Goal: Information Seeking & Learning: Find specific fact

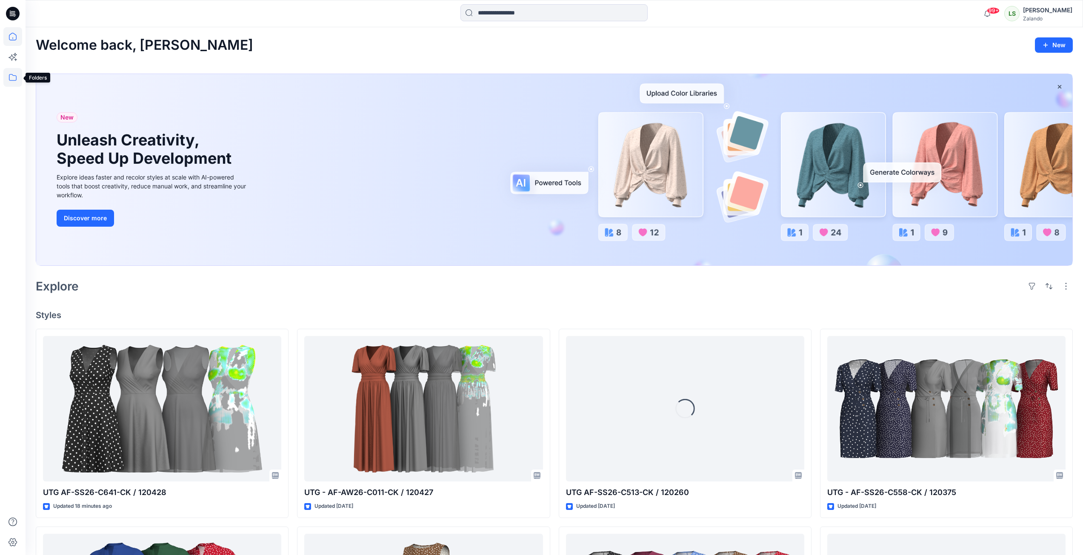
click at [10, 71] on icon at bounding box center [12, 77] width 19 height 19
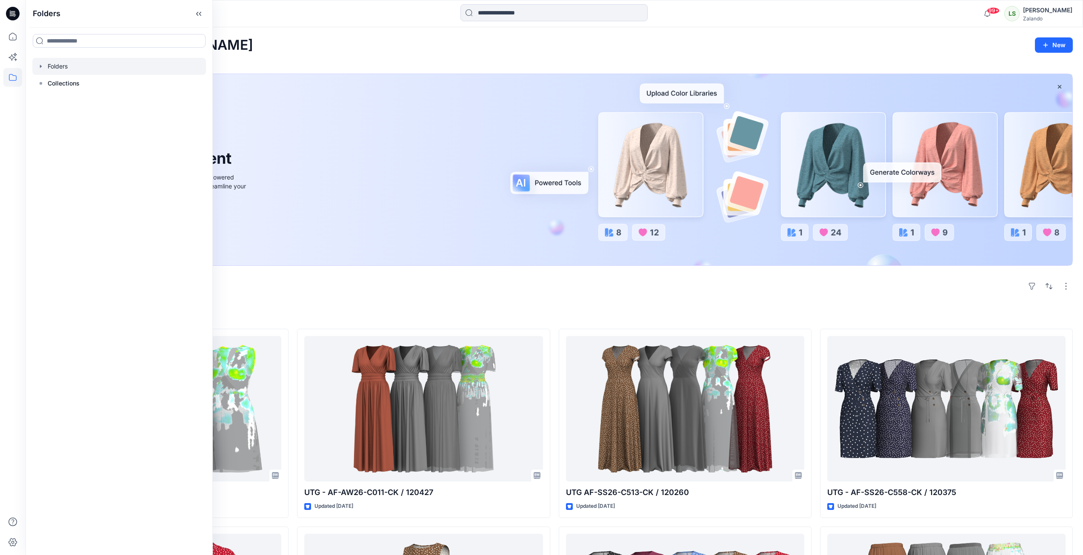
click at [50, 69] on div at bounding box center [119, 66] width 174 height 17
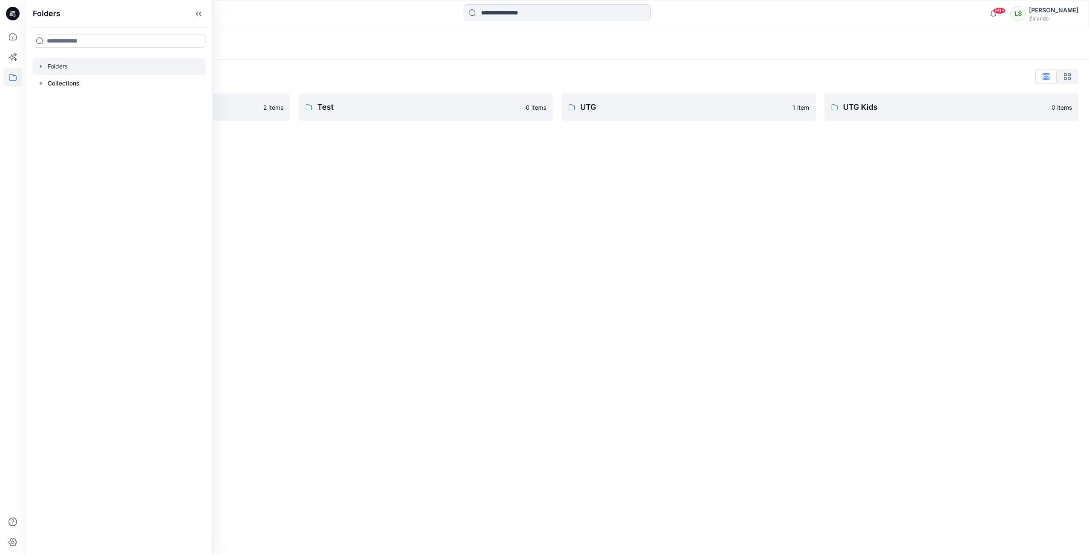
drag, startPoint x: 545, startPoint y: 220, endPoint x: 660, endPoint y: 160, distance: 128.7
click at [563, 216] on div "Folders Folders List Skirts SS26 2 items Test 0 items UTG 1 item UTG Kids 0 ite…" at bounding box center [558, 291] width 1064 height 528
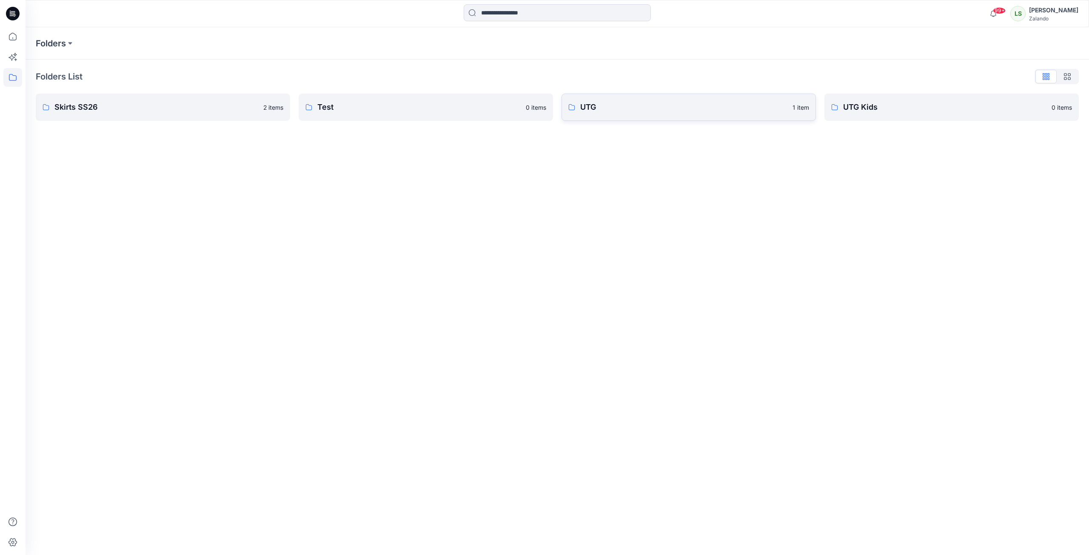
click at [669, 110] on p "UTG" at bounding box center [683, 107] width 207 height 12
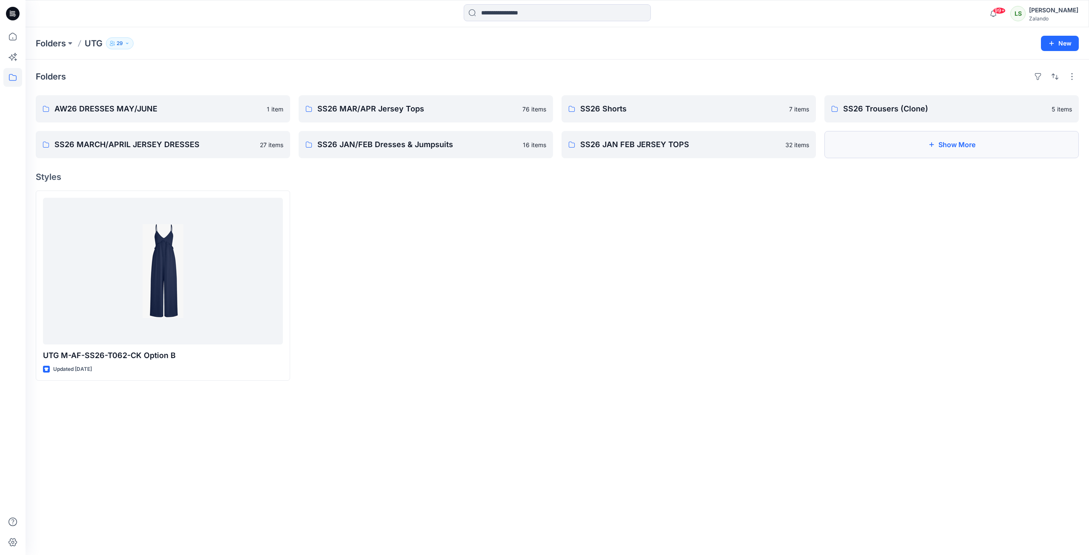
click at [1001, 146] on button "Show More" at bounding box center [952, 144] width 254 height 27
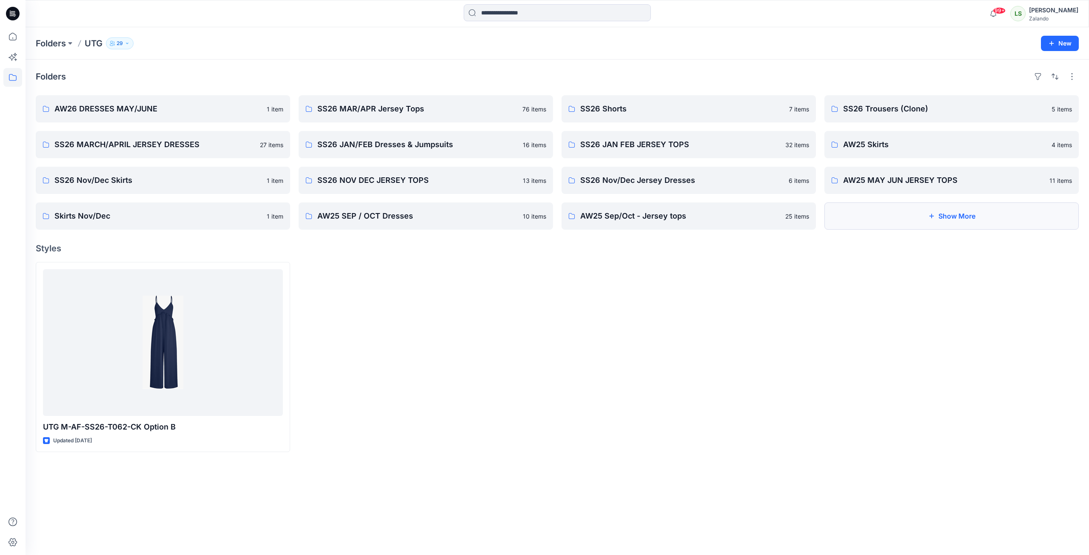
click at [941, 214] on button "Show More" at bounding box center [952, 216] width 254 height 27
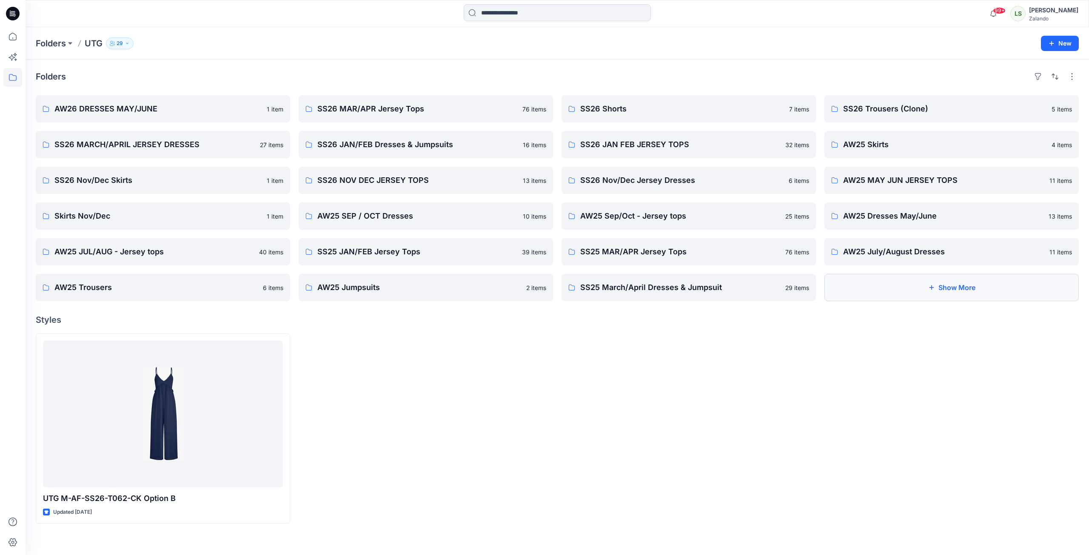
click at [912, 286] on button "Show More" at bounding box center [952, 287] width 254 height 27
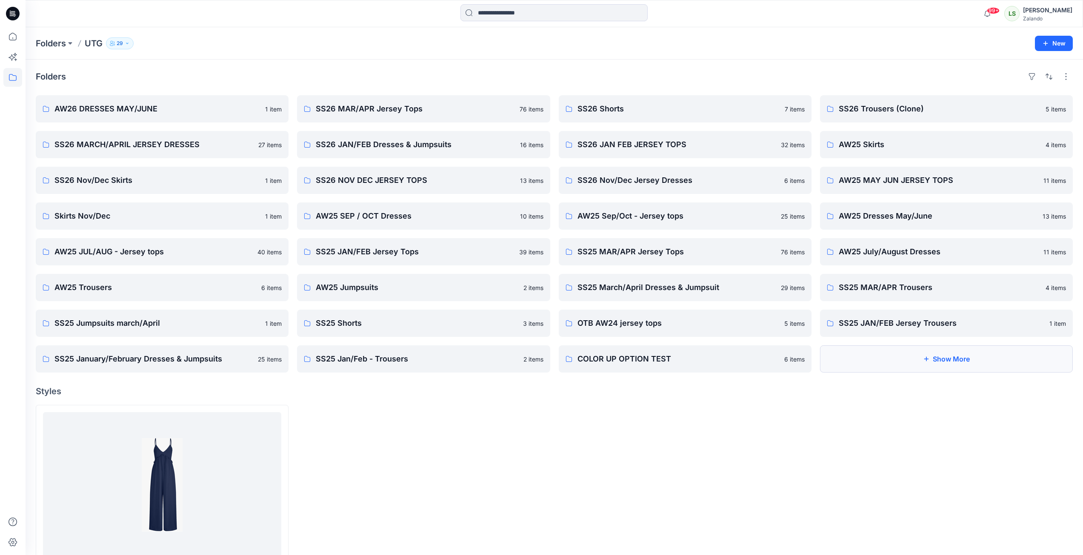
click at [903, 369] on button "Show More" at bounding box center [946, 359] width 253 height 27
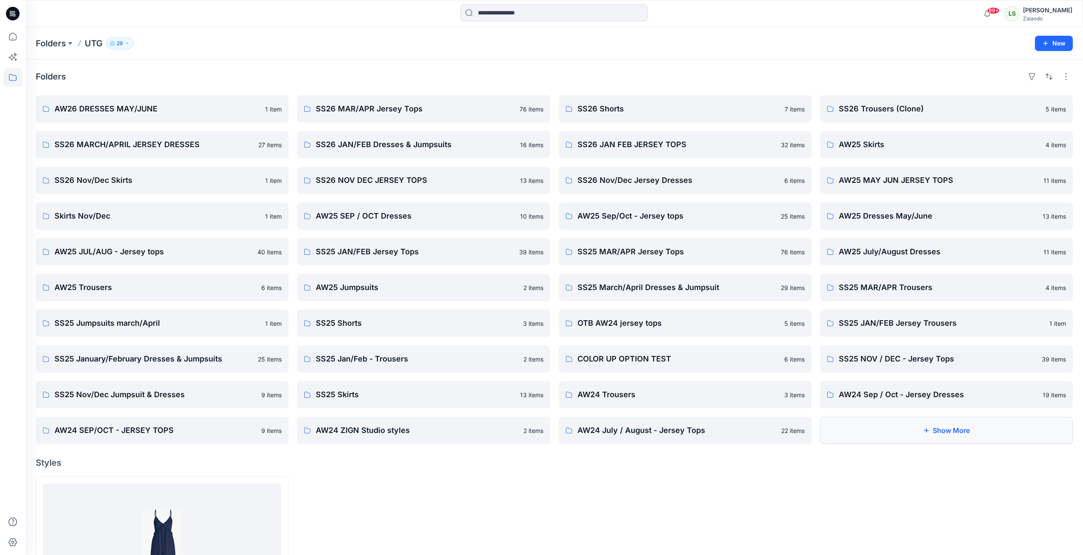
click at [888, 442] on button "Show More" at bounding box center [946, 430] width 253 height 27
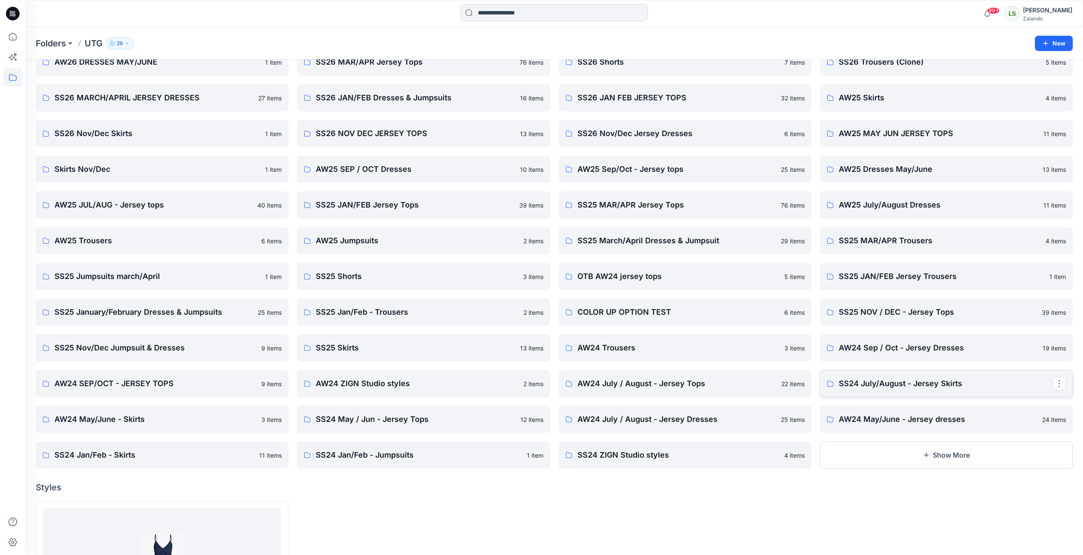
scroll to position [85, 0]
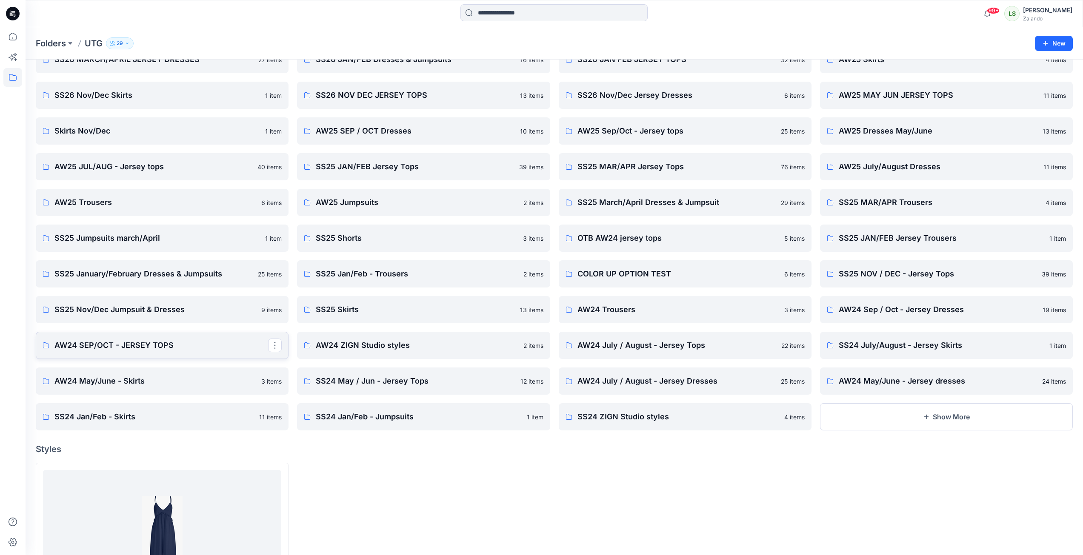
click at [187, 350] on p "AW24 SEP/OCT - JERSEY TOPS" at bounding box center [161, 346] width 214 height 12
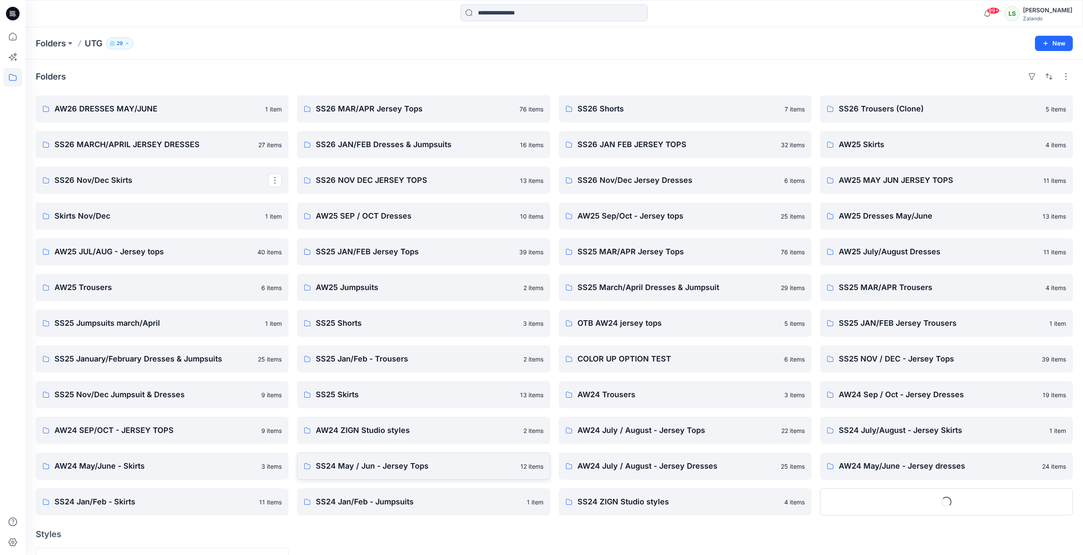
scroll to position [85, 0]
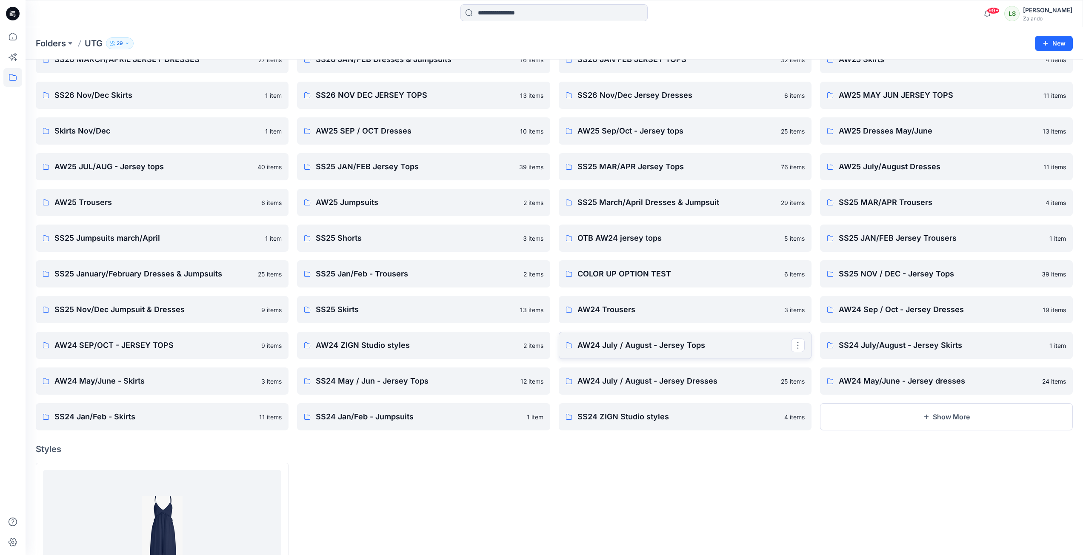
click at [626, 354] on link "AW24 July / August - Jersey Tops" at bounding box center [685, 345] width 253 height 27
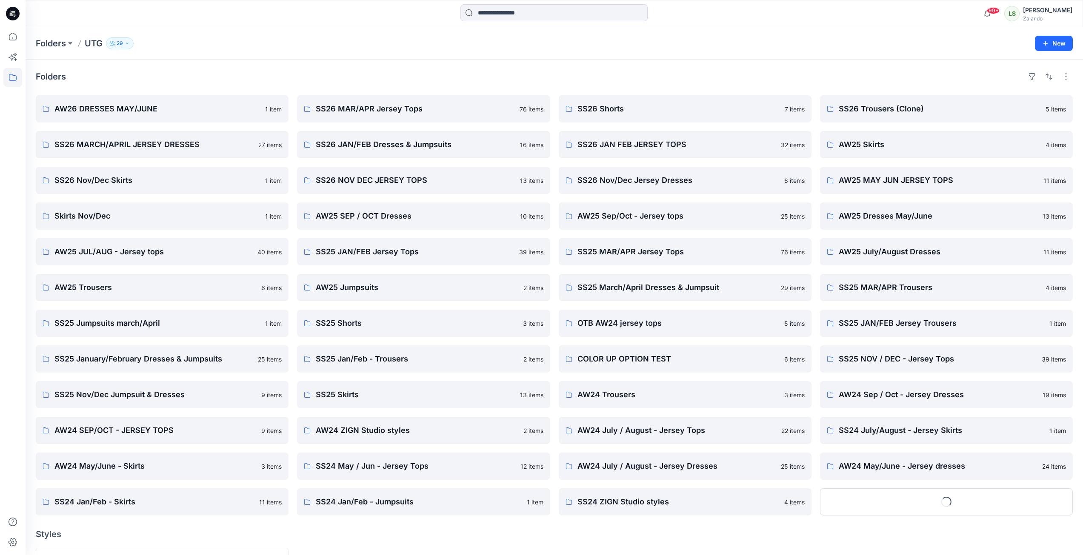
scroll to position [85, 0]
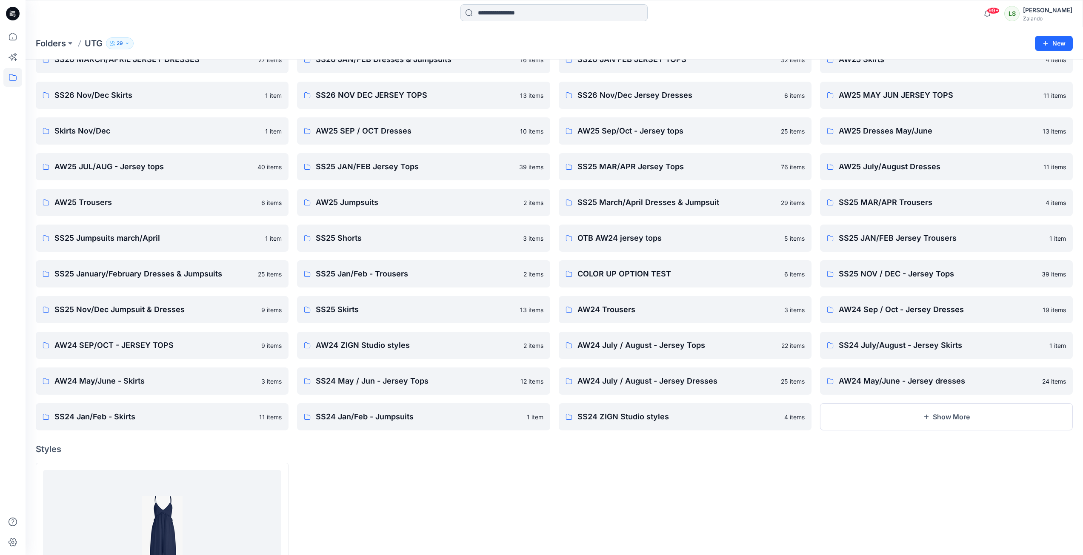
click at [512, 14] on input at bounding box center [553, 12] width 187 height 17
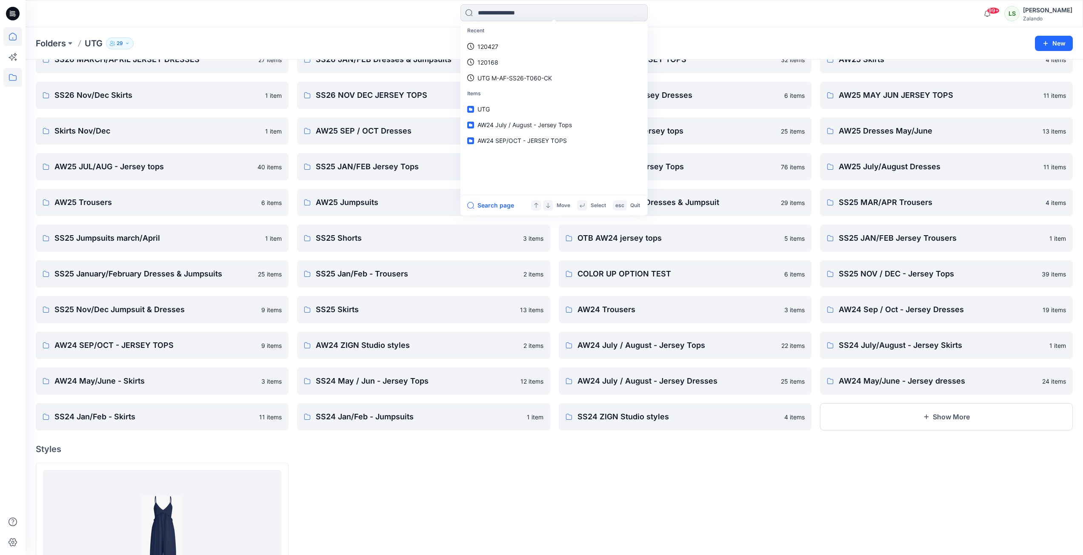
click at [13, 34] on icon at bounding box center [12, 36] width 19 height 19
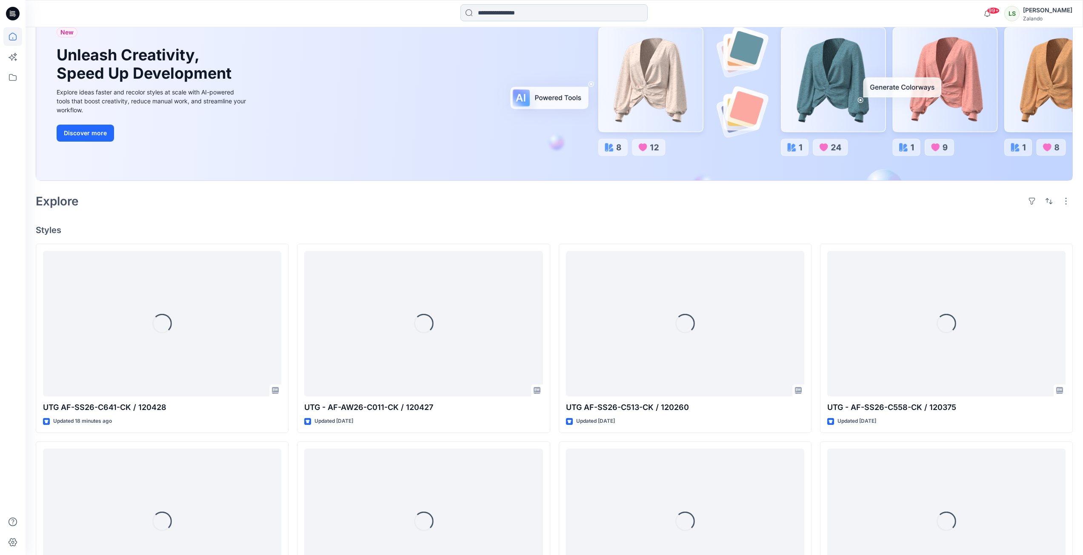
click at [554, 18] on input at bounding box center [553, 12] width 187 height 17
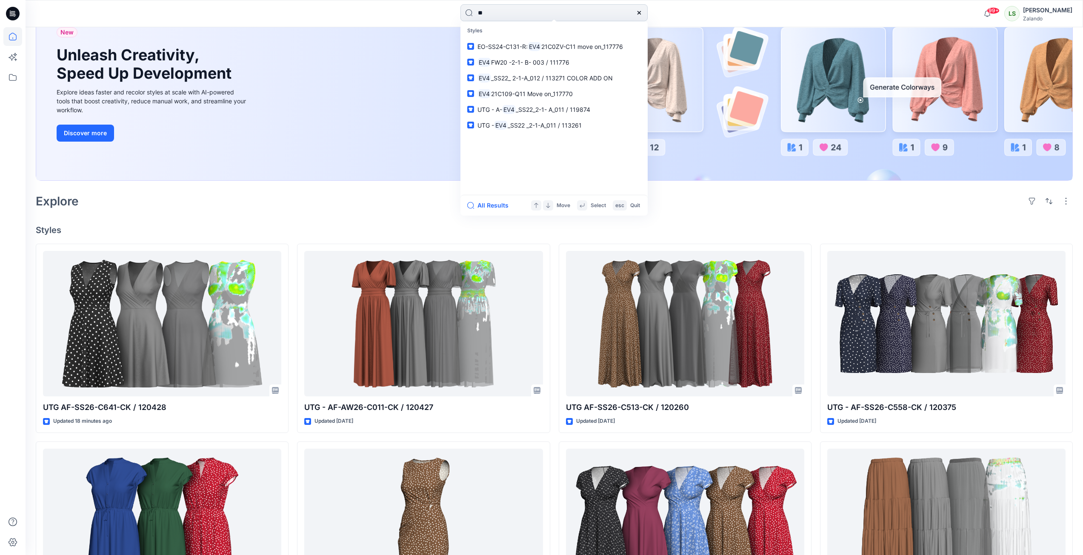
type input "*"
type input "******"
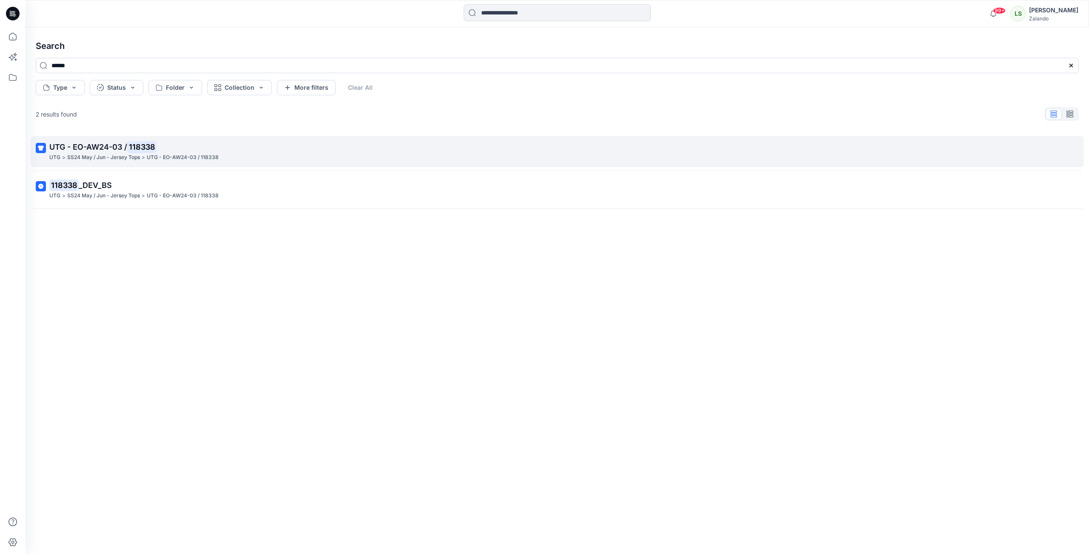
click at [234, 148] on p "UTG - EO-AW24-03 / 118338" at bounding box center [556, 147] width 1014 height 12
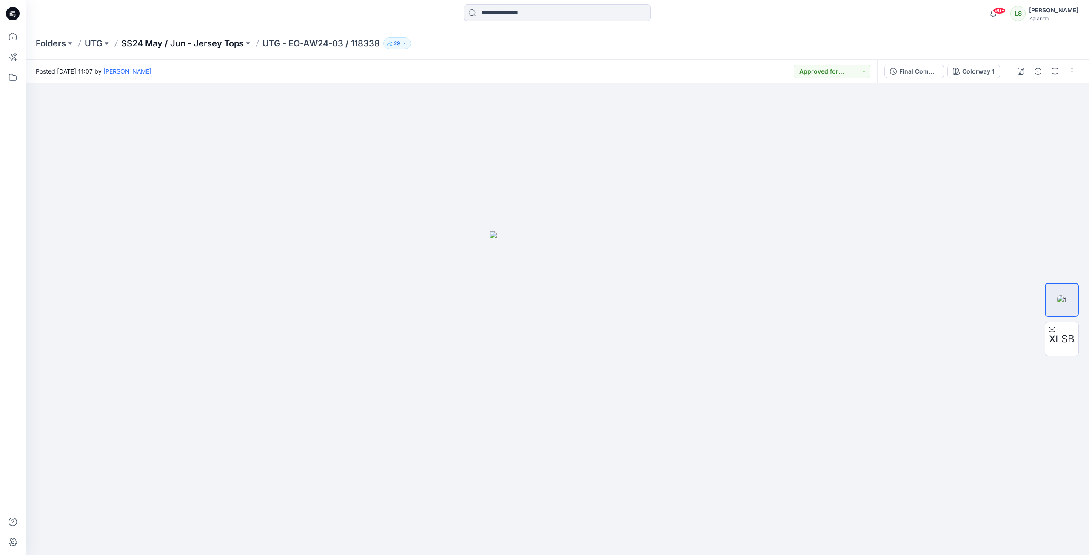
click at [220, 45] on p "SS24 May / Jun - Jersey Tops" at bounding box center [182, 43] width 123 height 12
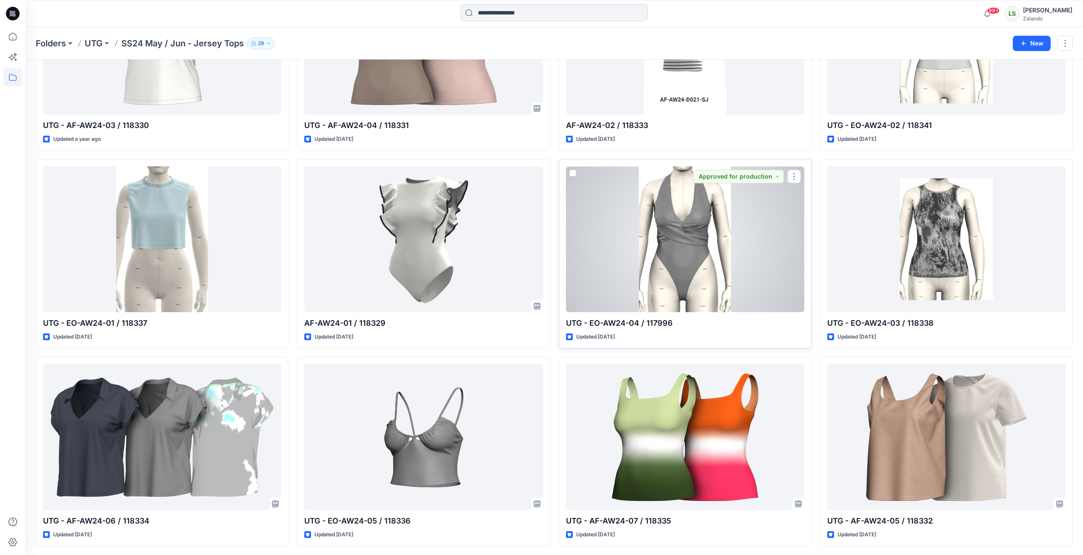
scroll to position [136, 0]
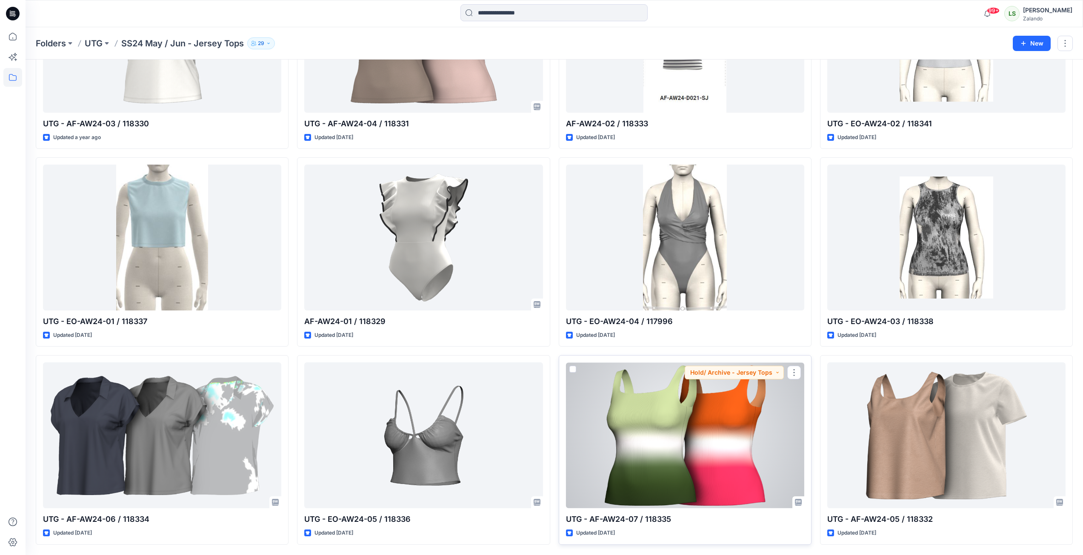
click at [746, 411] on div at bounding box center [685, 436] width 238 height 146
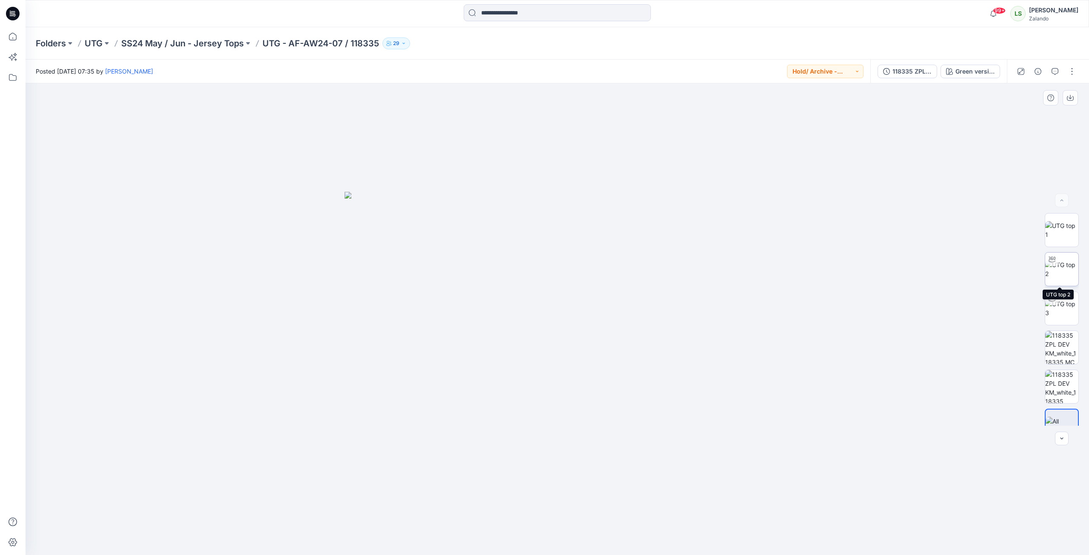
click at [1056, 269] on img at bounding box center [1061, 269] width 33 height 18
drag, startPoint x: 673, startPoint y: 526, endPoint x: 767, endPoint y: 508, distance: 95.7
click at [763, 510] on div at bounding box center [558, 319] width 1064 height 472
click at [1057, 381] on img at bounding box center [1061, 386] width 33 height 33
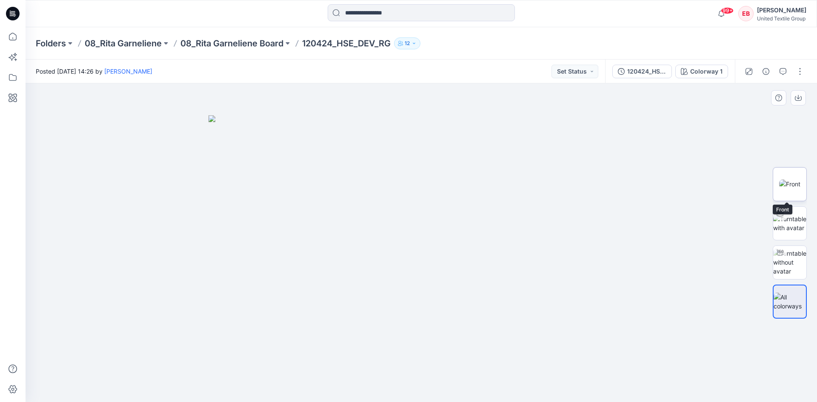
click at [787, 180] on img at bounding box center [789, 184] width 21 height 9
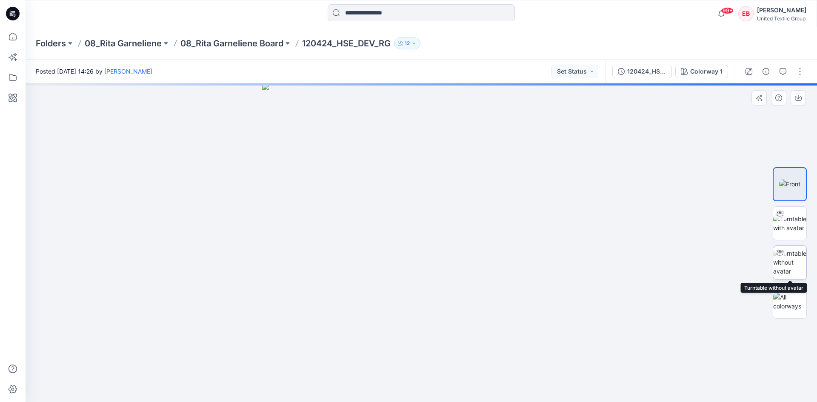
click at [795, 253] on img at bounding box center [789, 262] width 33 height 27
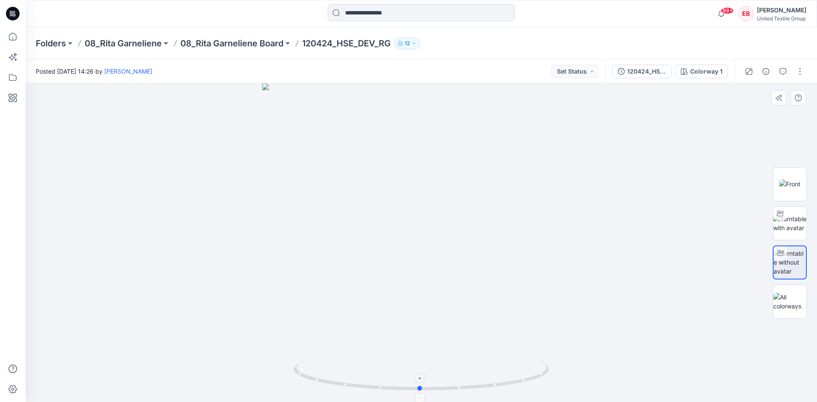
drag, startPoint x: 528, startPoint y: 374, endPoint x: 527, endPoint y: 367, distance: 7.3
click at [527, 367] on icon at bounding box center [422, 377] width 257 height 32
click at [800, 68] on button "button" at bounding box center [800, 72] width 14 height 14
click at [757, 131] on button "Edit" at bounding box center [764, 134] width 78 height 16
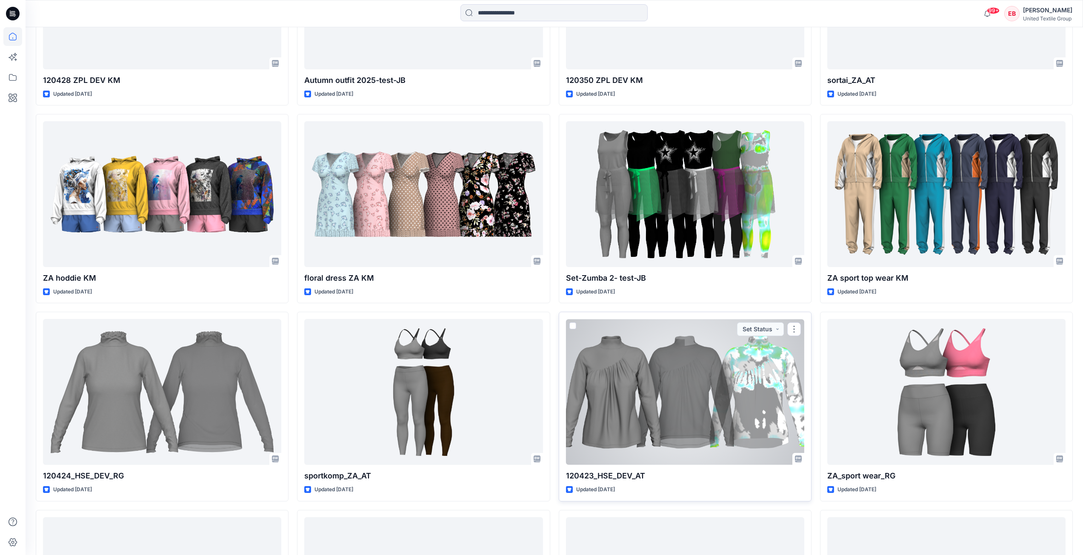
scroll to position [910, 0]
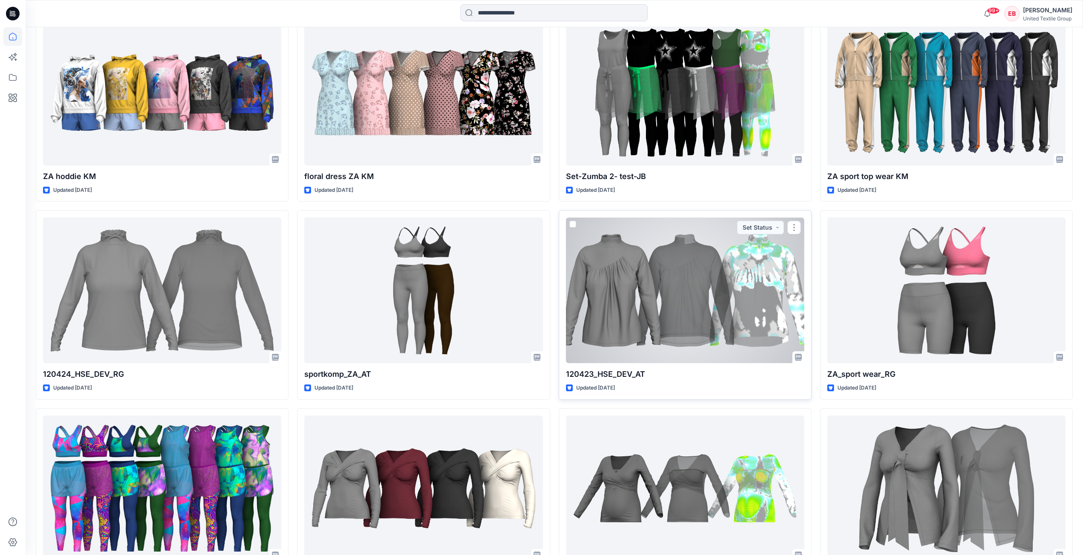
click at [673, 297] on div at bounding box center [685, 290] width 238 height 146
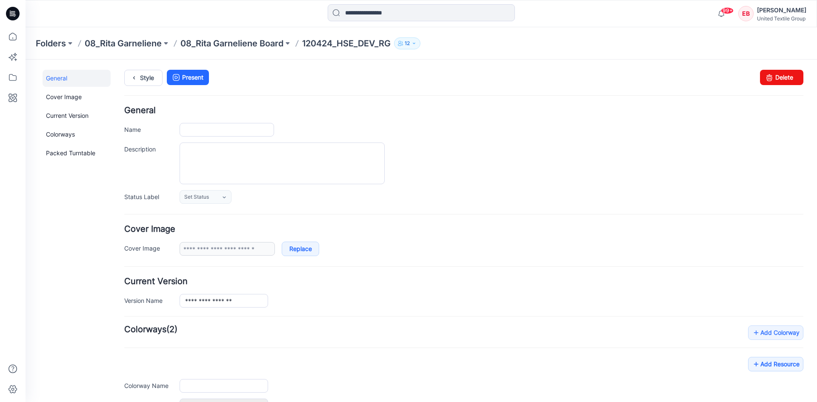
type input "**********"
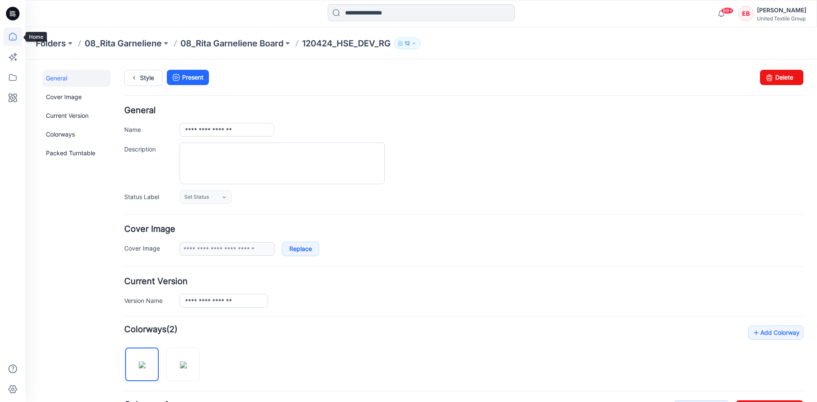
click at [17, 39] on icon at bounding box center [12, 36] width 19 height 19
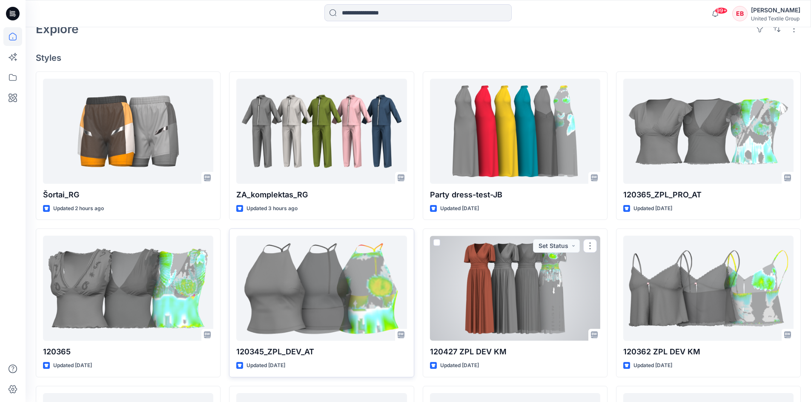
scroll to position [255, 0]
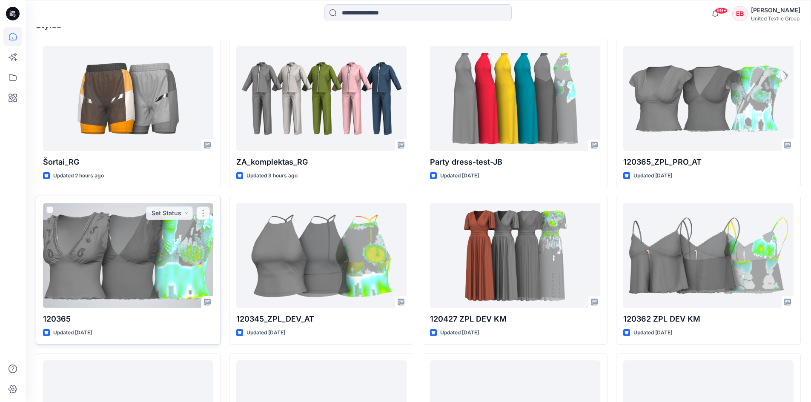
click at [77, 269] on div at bounding box center [128, 255] width 170 height 105
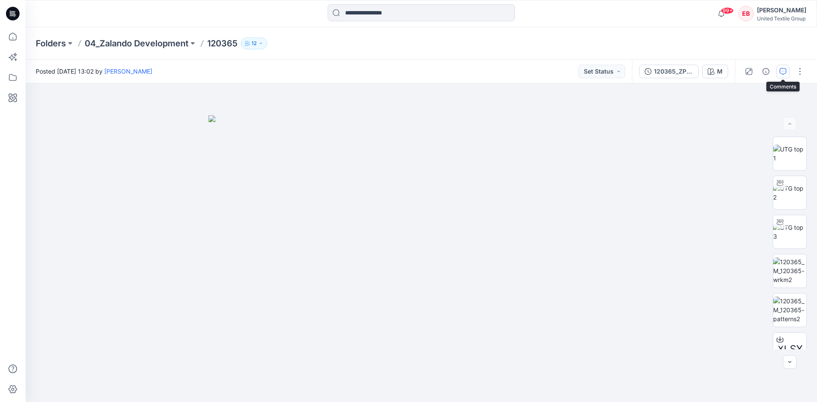
click at [783, 74] on icon "button" at bounding box center [783, 71] width 7 height 7
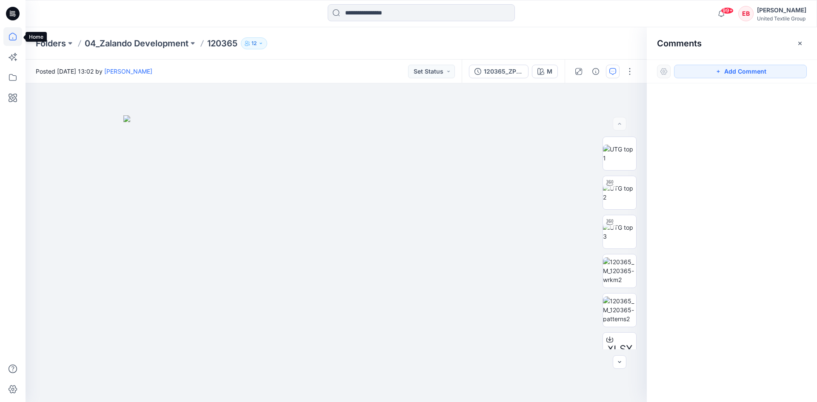
click at [14, 29] on icon at bounding box center [12, 36] width 19 height 19
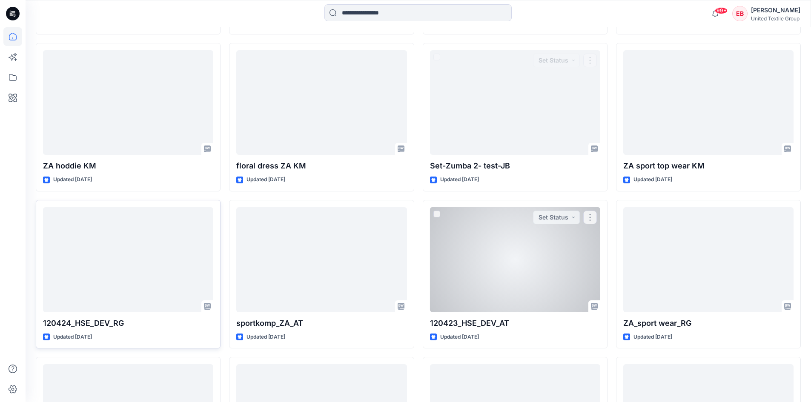
scroll to position [723, 0]
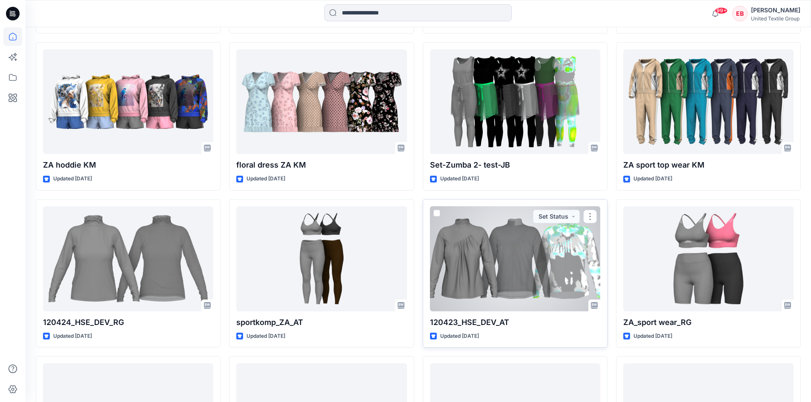
click at [551, 283] on div at bounding box center [515, 258] width 170 height 105
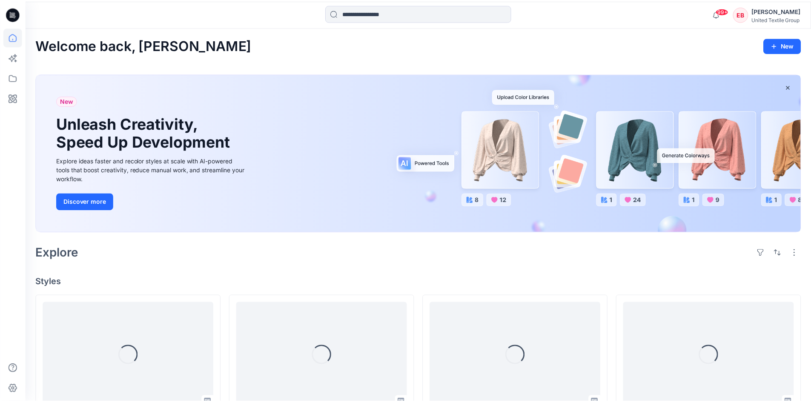
scroll to position [723, 0]
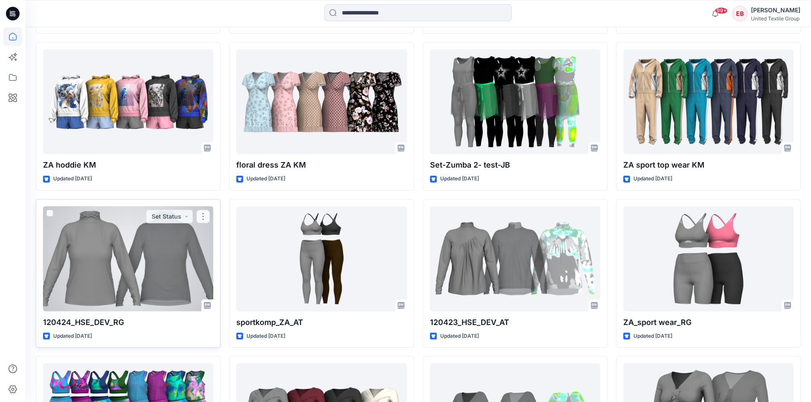
click at [132, 291] on div at bounding box center [128, 258] width 170 height 105
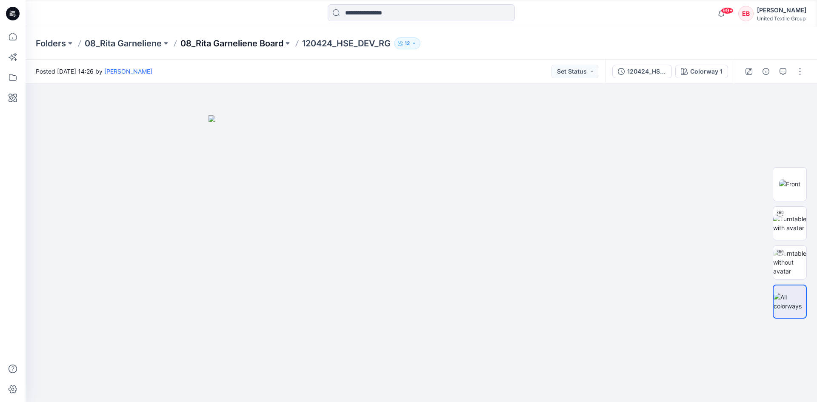
click at [242, 47] on p "08_Rita Garneliene Board" at bounding box center [231, 43] width 103 height 12
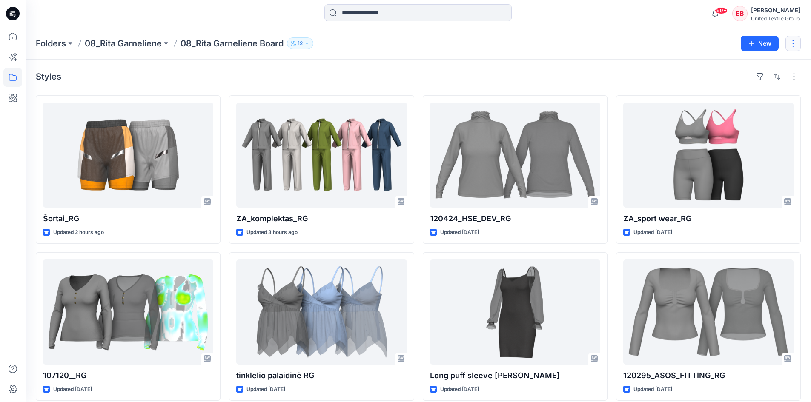
click at [795, 40] on button "button" at bounding box center [792, 43] width 15 height 15
click at [663, 49] on div "Folders 08_Rita Garneliene 08_Rita Garneliene Board 12" at bounding box center [385, 43] width 698 height 12
click at [793, 77] on button "button" at bounding box center [794, 77] width 14 height 14
click at [629, 54] on div "Folders 08_Rita Garneliene 08_Rita Garneliene Board 12 New" at bounding box center [418, 43] width 785 height 32
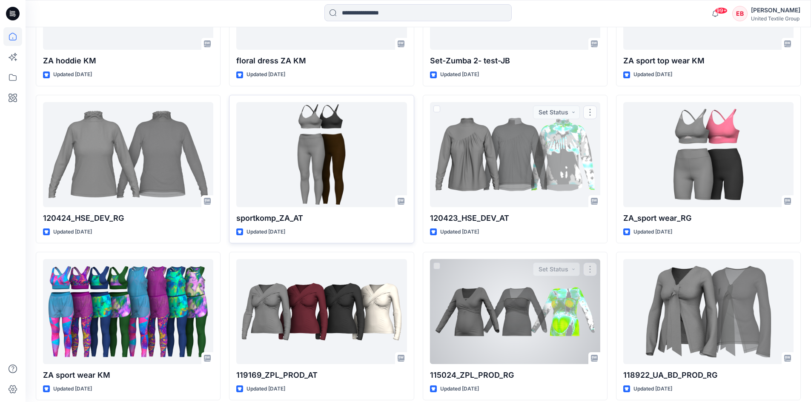
scroll to position [894, 0]
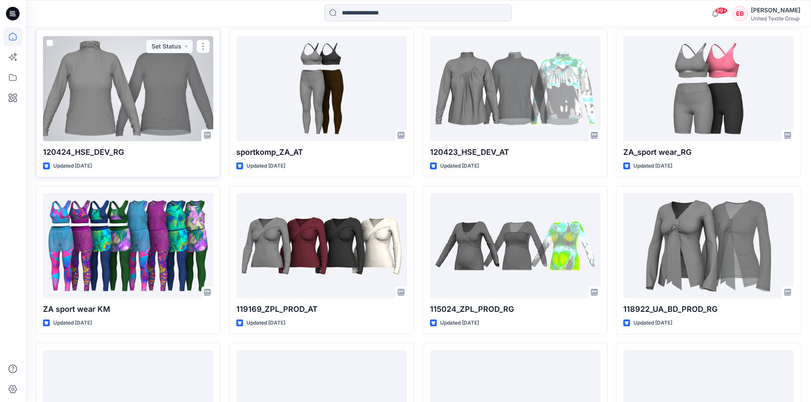
click at [159, 91] on div at bounding box center [128, 88] width 170 height 105
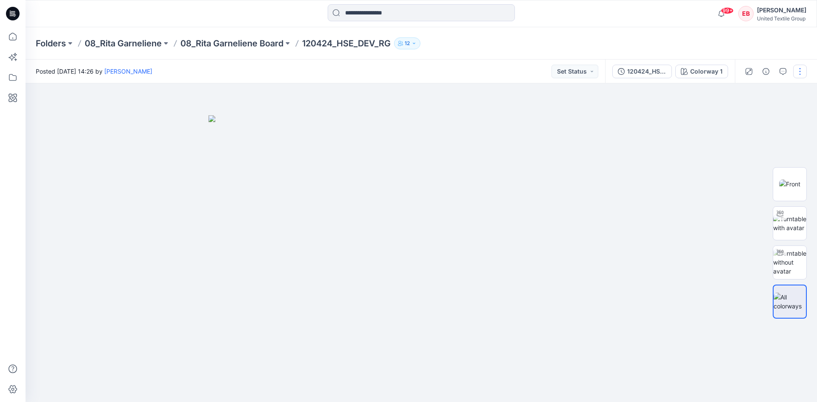
click at [801, 68] on button "button" at bounding box center [800, 72] width 14 height 14
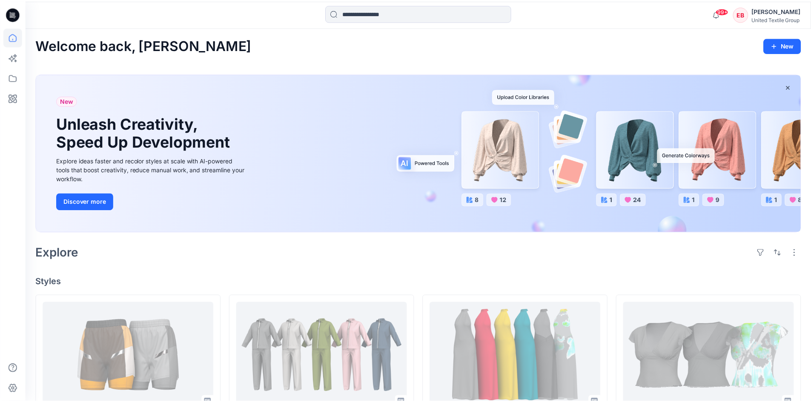
scroll to position [894, 0]
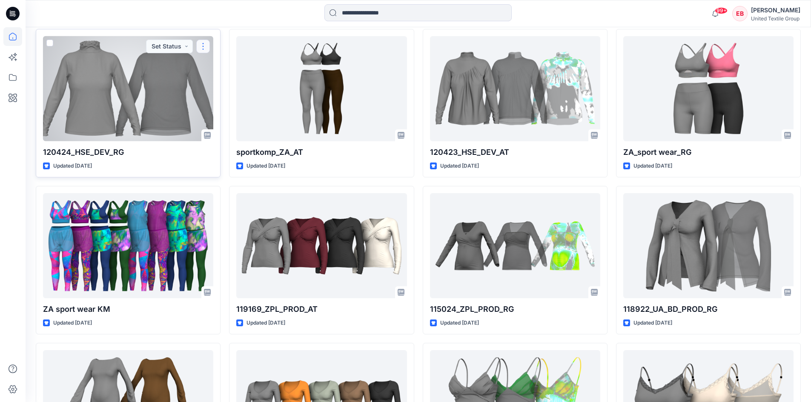
click at [200, 46] on button "button" at bounding box center [203, 47] width 14 height 14
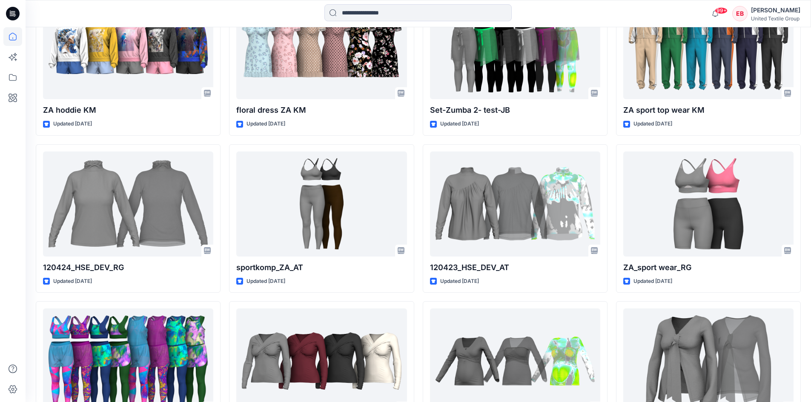
scroll to position [782, 0]
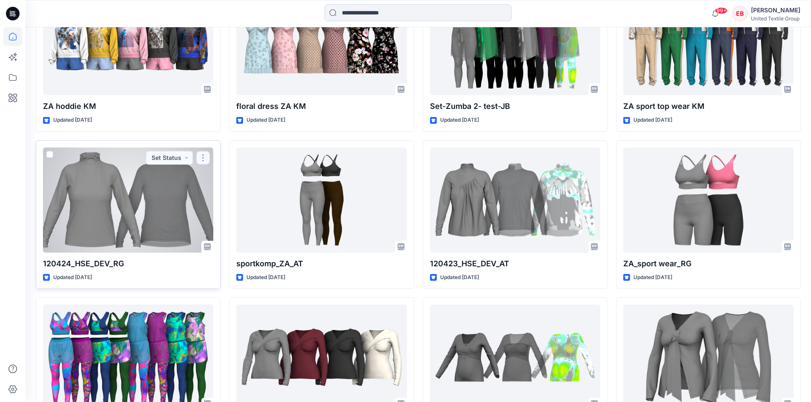
click at [205, 160] on button "button" at bounding box center [203, 158] width 14 height 14
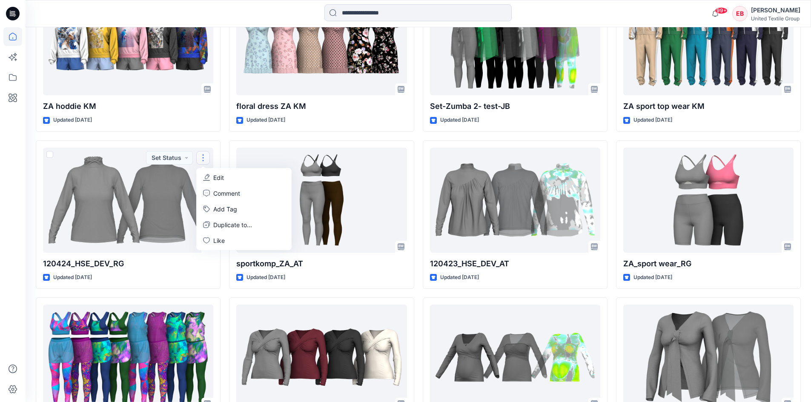
click at [221, 136] on div "Šortai_RG Updated 3 hours ago 120365 Updated 3 days ago 120428 ZPL DEV KM Updat…" at bounding box center [418, 214] width 765 height 1405
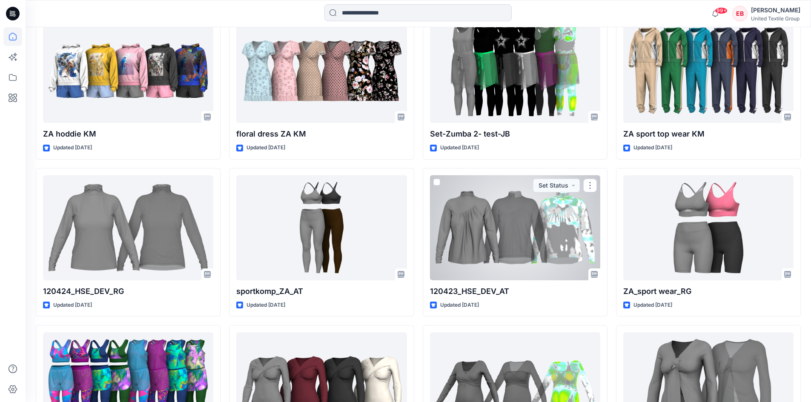
scroll to position [740, 0]
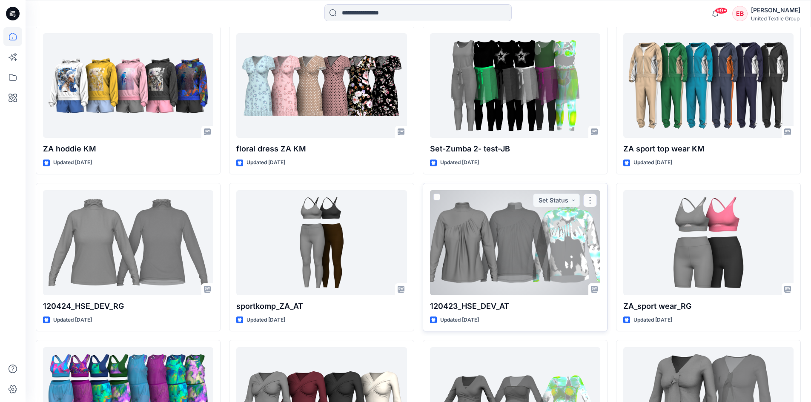
click at [589, 200] on button "button" at bounding box center [590, 201] width 14 height 14
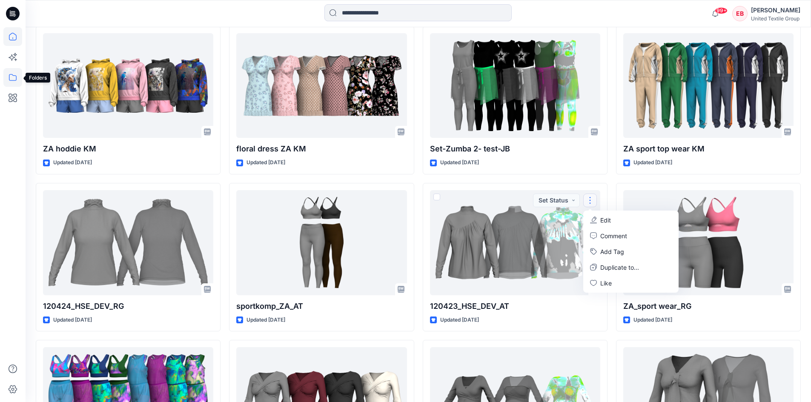
click at [12, 81] on icon at bounding box center [12, 77] width 19 height 19
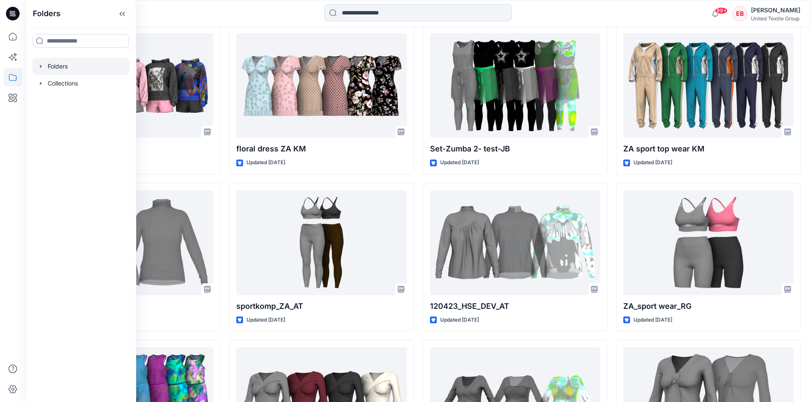
click at [41, 71] on div at bounding box center [80, 66] width 97 height 17
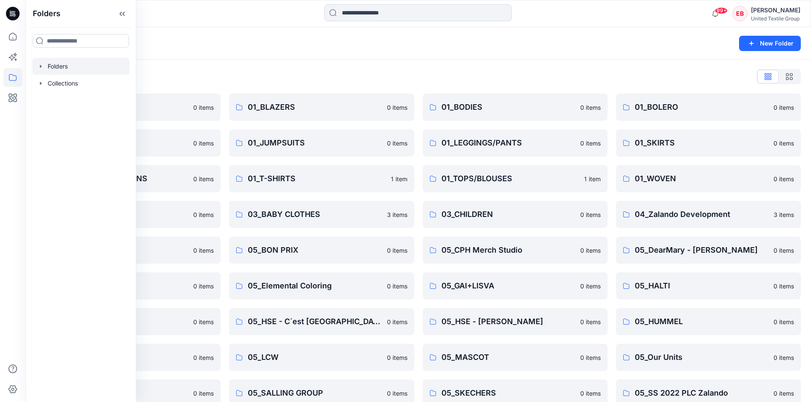
click at [227, 49] on div "Folders" at bounding box center [385, 43] width 698 height 12
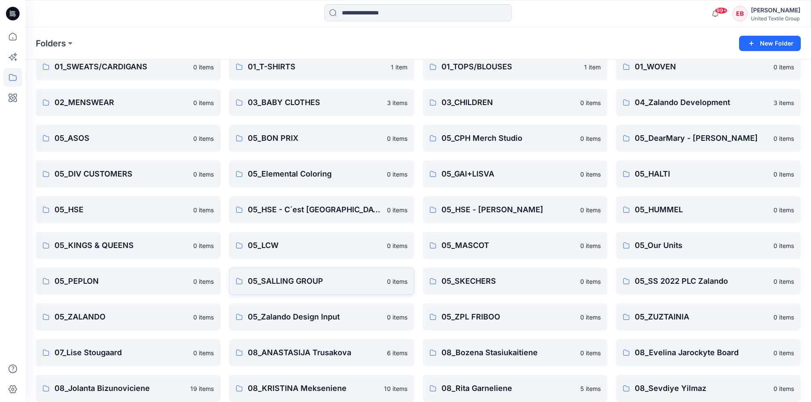
scroll to position [109, 0]
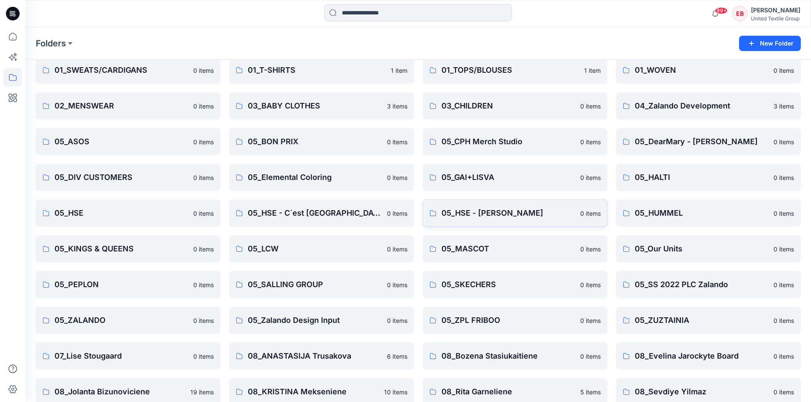
click at [475, 215] on p "05_HSE - Judith Williams" at bounding box center [508, 213] width 134 height 12
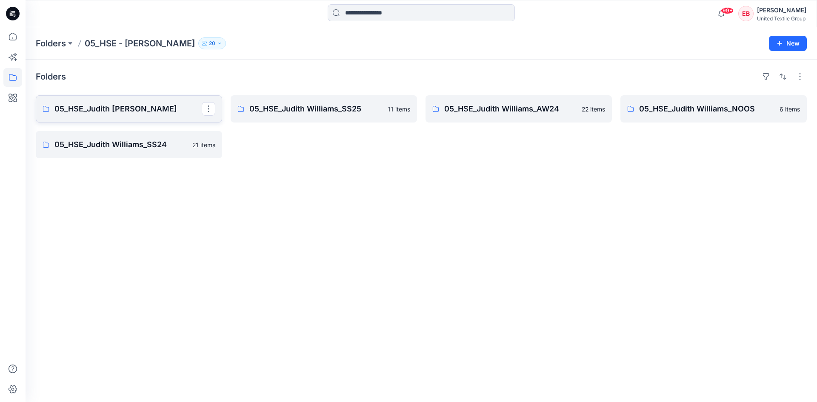
click at [130, 114] on p "05_HSE_Judith Wiliams" at bounding box center [127, 109] width 147 height 12
click at [396, 203] on div "Folders 05_HSE_Judith Wiliams 1 item 05_HSE_Judith Williams_SS24 21 items 05_HS…" at bounding box center [421, 231] width 791 height 343
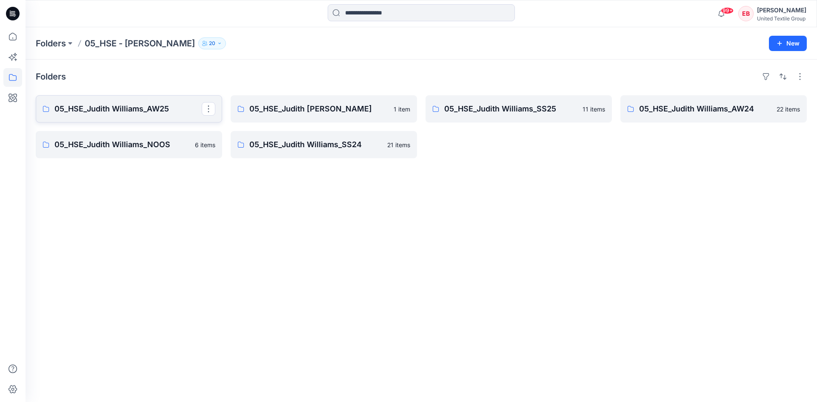
click at [173, 113] on p "05_HSE_Judith Williams_AW25" at bounding box center [127, 109] width 147 height 12
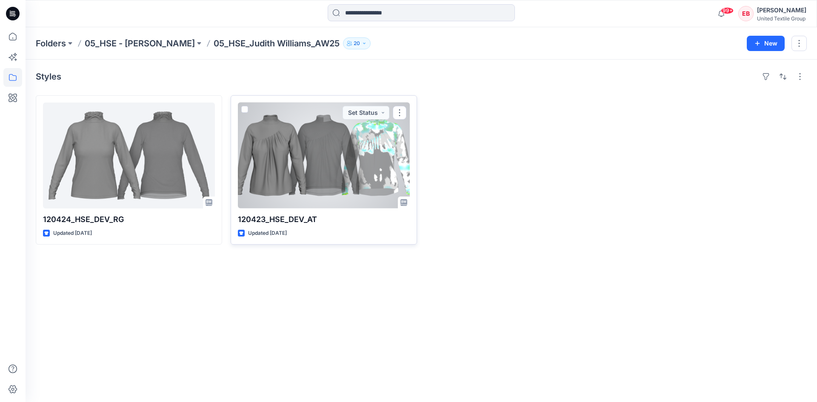
click at [301, 185] on div at bounding box center [324, 156] width 172 height 106
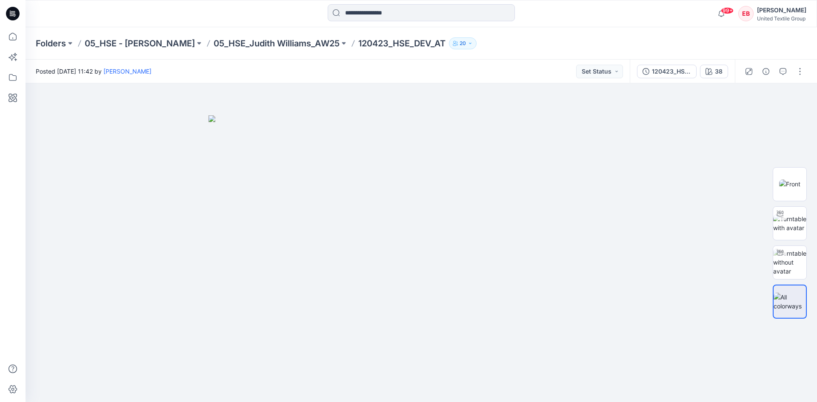
click at [17, 17] on icon at bounding box center [13, 14] width 14 height 14
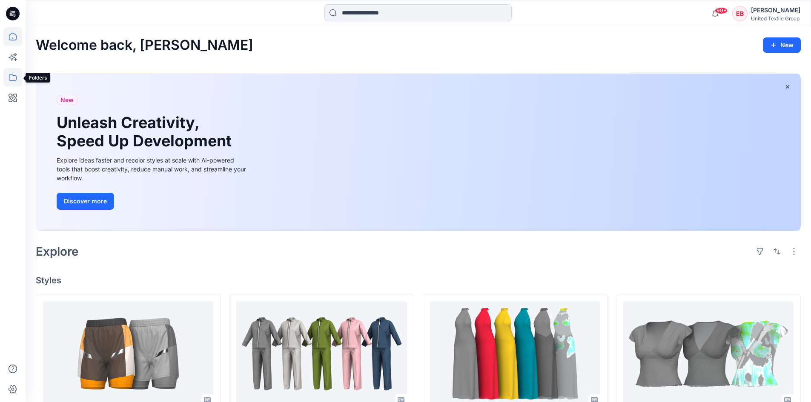
click at [17, 80] on icon at bounding box center [12, 77] width 19 height 19
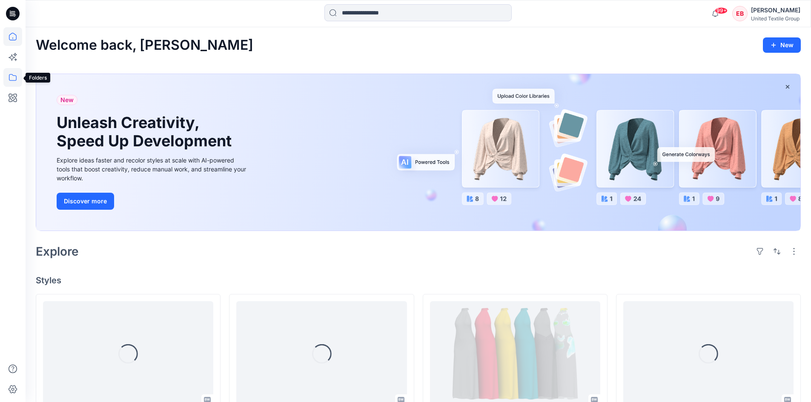
click at [17, 74] on icon at bounding box center [12, 77] width 19 height 19
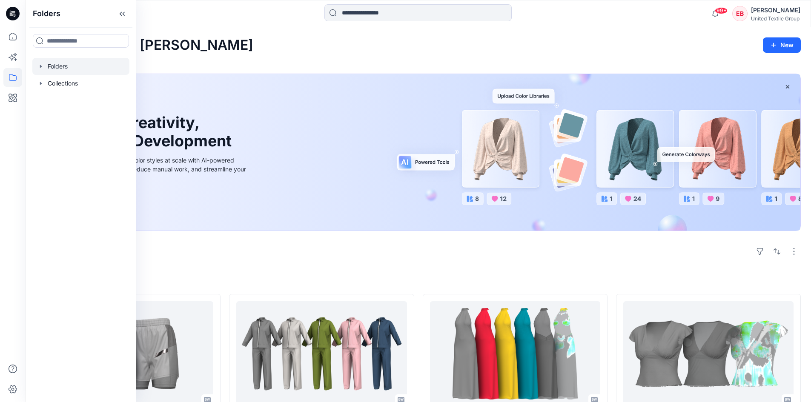
click at [49, 68] on div at bounding box center [80, 66] width 97 height 17
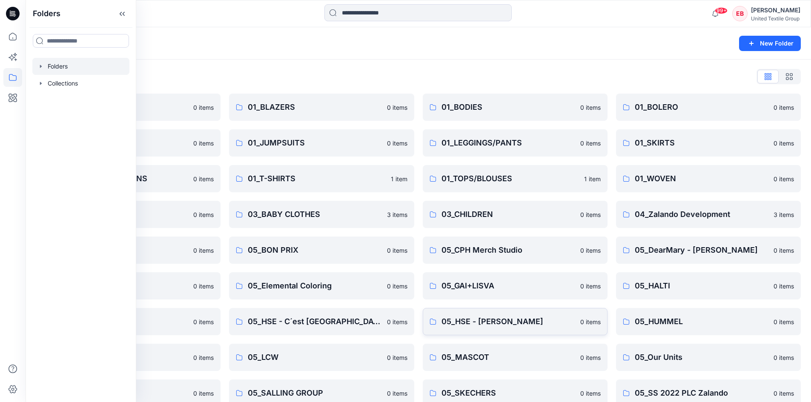
click at [474, 318] on p "05_HSE - Judith Williams" at bounding box center [508, 322] width 134 height 12
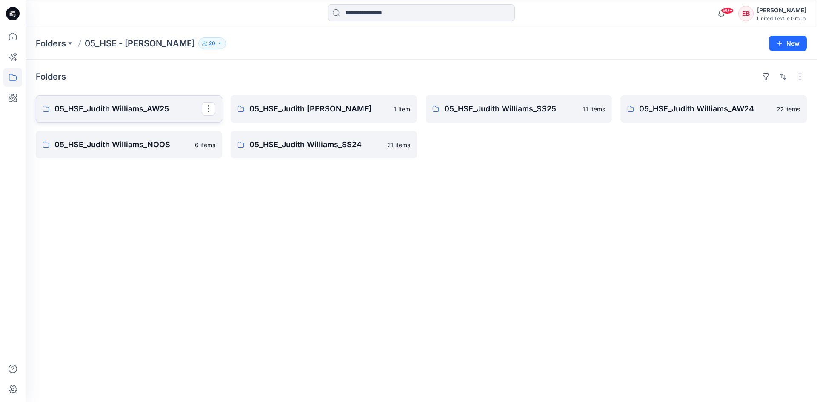
drag, startPoint x: 92, startPoint y: 80, endPoint x: 152, endPoint y: 113, distance: 68.2
click at [152, 113] on p "05_HSE_Judith Williams_AW25" at bounding box center [127, 109] width 147 height 12
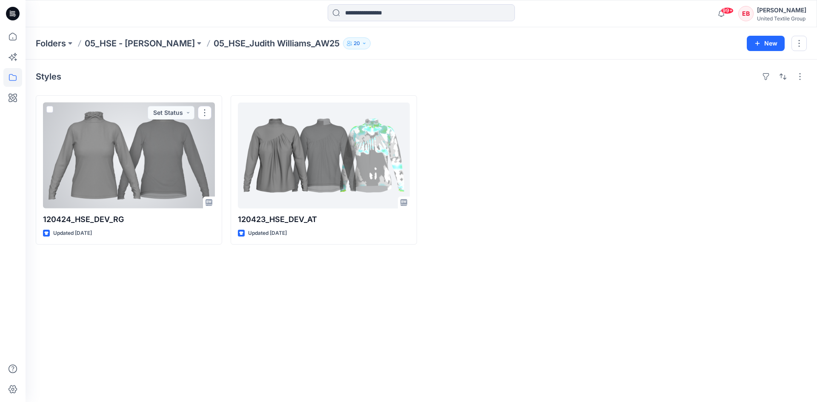
click at [173, 180] on div at bounding box center [129, 156] width 172 height 106
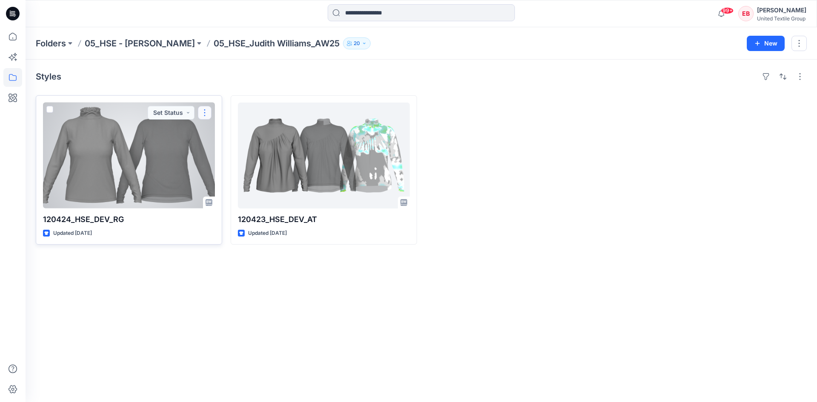
click at [205, 114] on button "button" at bounding box center [205, 113] width 14 height 14
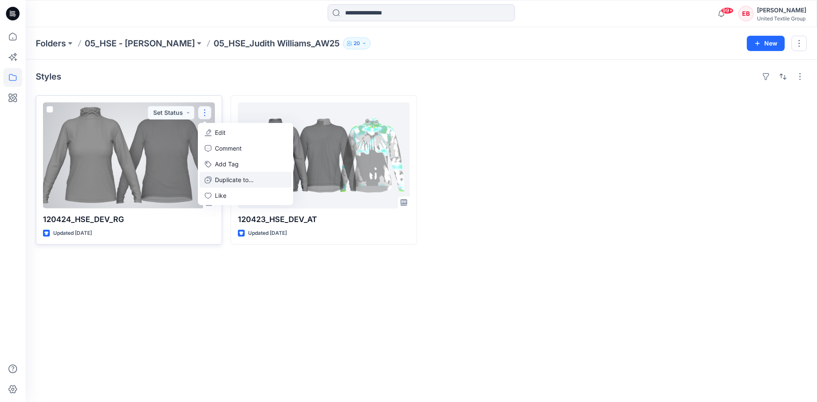
click at [231, 180] on p "Duplicate to..." at bounding box center [234, 179] width 39 height 9
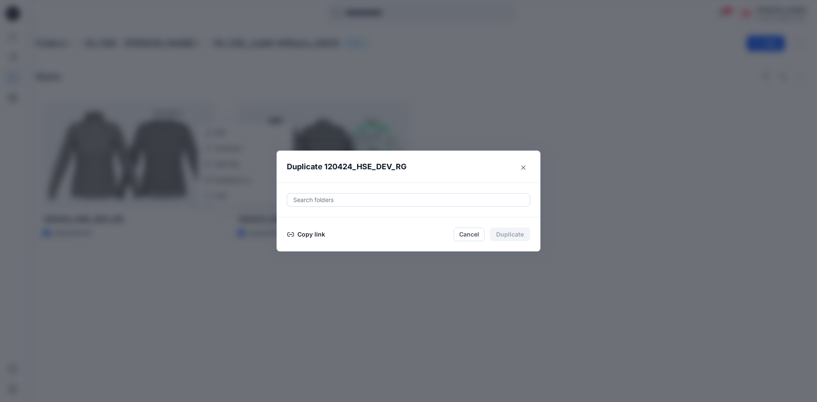
click at [312, 238] on button "Copy link" at bounding box center [306, 234] width 39 height 10
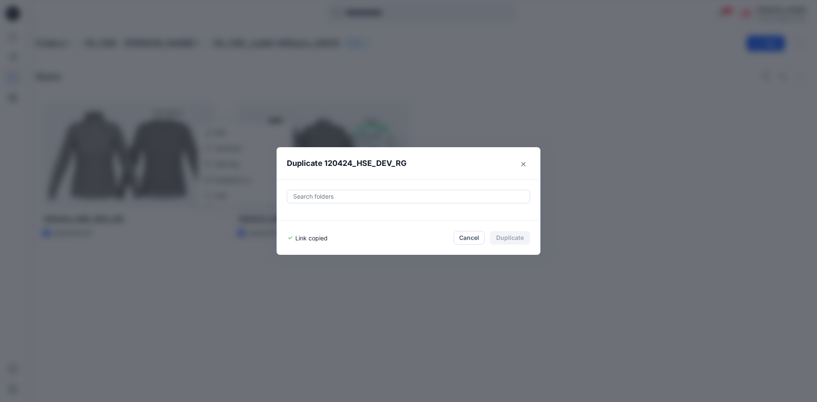
drag, startPoint x: 524, startPoint y: 161, endPoint x: 418, endPoint y: 170, distance: 106.8
click at [524, 161] on button "Close" at bounding box center [524, 164] width 14 height 14
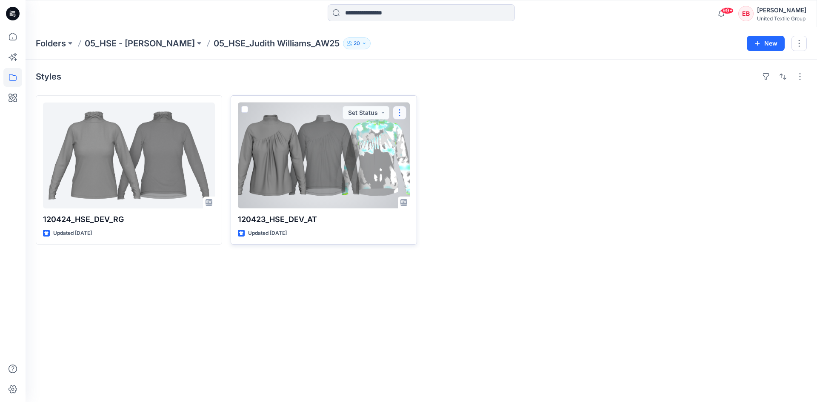
click at [401, 113] on button "button" at bounding box center [400, 113] width 14 height 14
click at [420, 182] on p "Duplicate to..." at bounding box center [429, 179] width 39 height 9
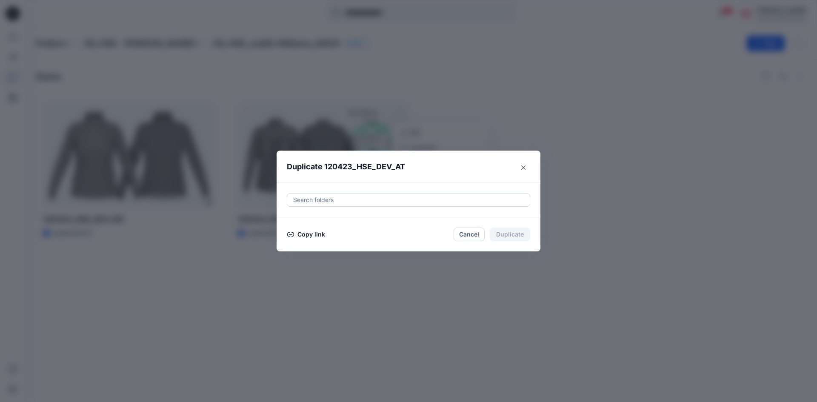
click at [315, 234] on button "Copy link" at bounding box center [306, 234] width 39 height 10
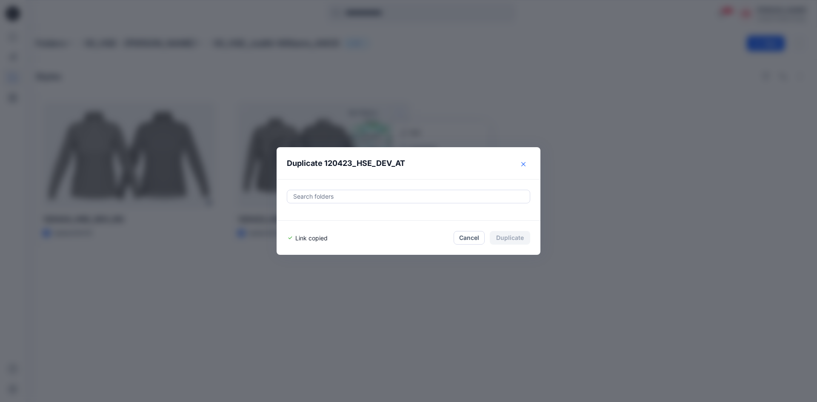
click at [523, 165] on icon "Close" at bounding box center [523, 164] width 4 height 4
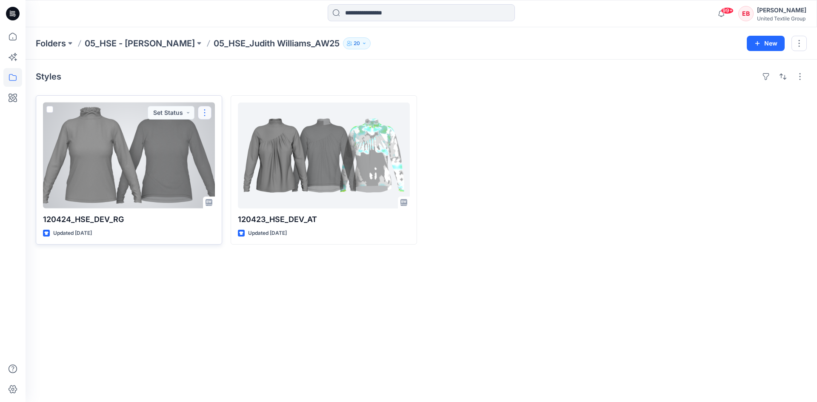
click at [200, 110] on button "button" at bounding box center [205, 113] width 14 height 14
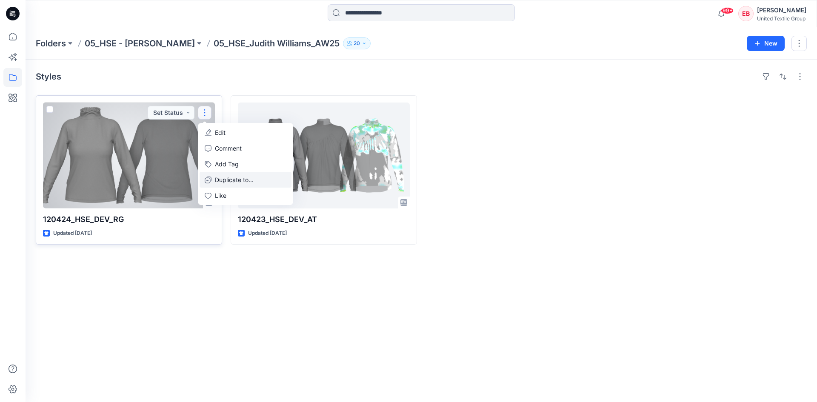
click at [219, 178] on p "Duplicate to..." at bounding box center [234, 179] width 39 height 9
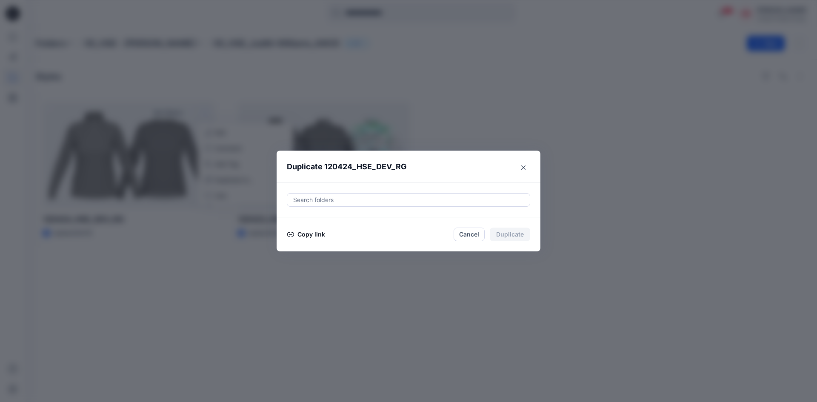
click at [306, 233] on button "Copy link" at bounding box center [306, 234] width 39 height 10
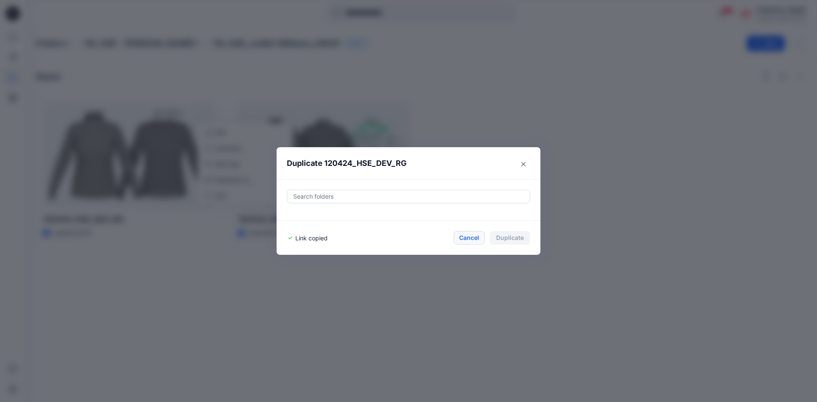
click at [475, 243] on button "Cancel" at bounding box center [469, 238] width 31 height 14
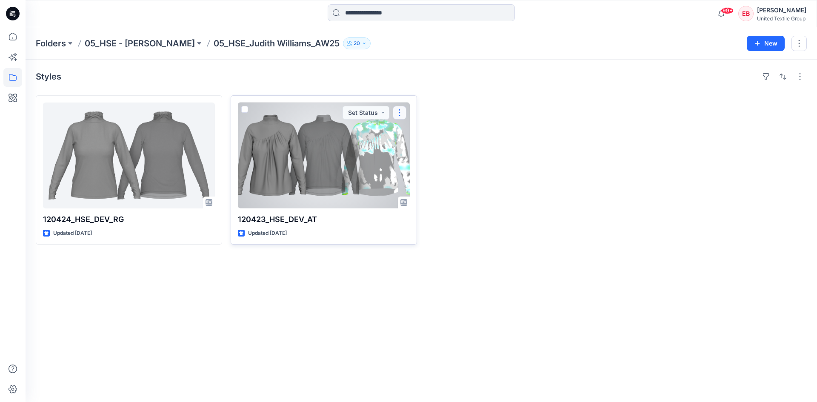
click at [401, 115] on button "button" at bounding box center [400, 113] width 14 height 14
click at [422, 180] on p "Duplicate to..." at bounding box center [429, 179] width 39 height 9
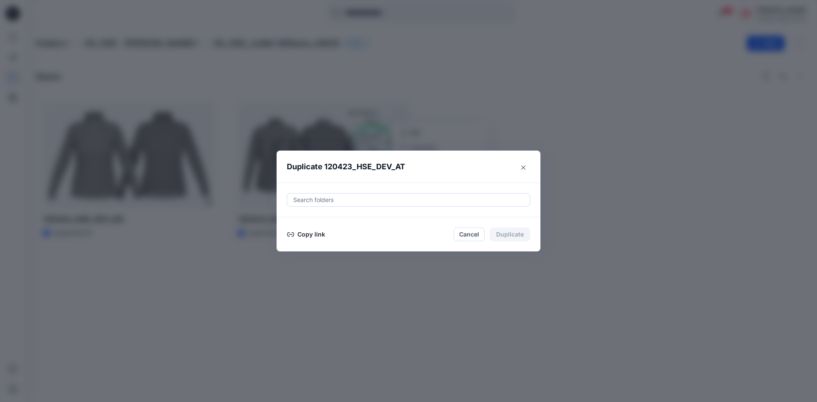
click at [301, 241] on div "Copy link Cancel Duplicate" at bounding box center [408, 235] width 243 height 14
click at [304, 235] on button "Copy link" at bounding box center [306, 234] width 39 height 10
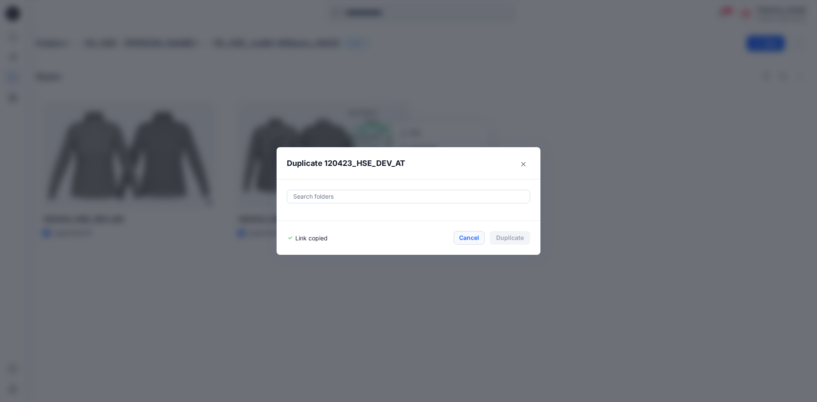
click at [466, 239] on button "Cancel" at bounding box center [469, 238] width 31 height 14
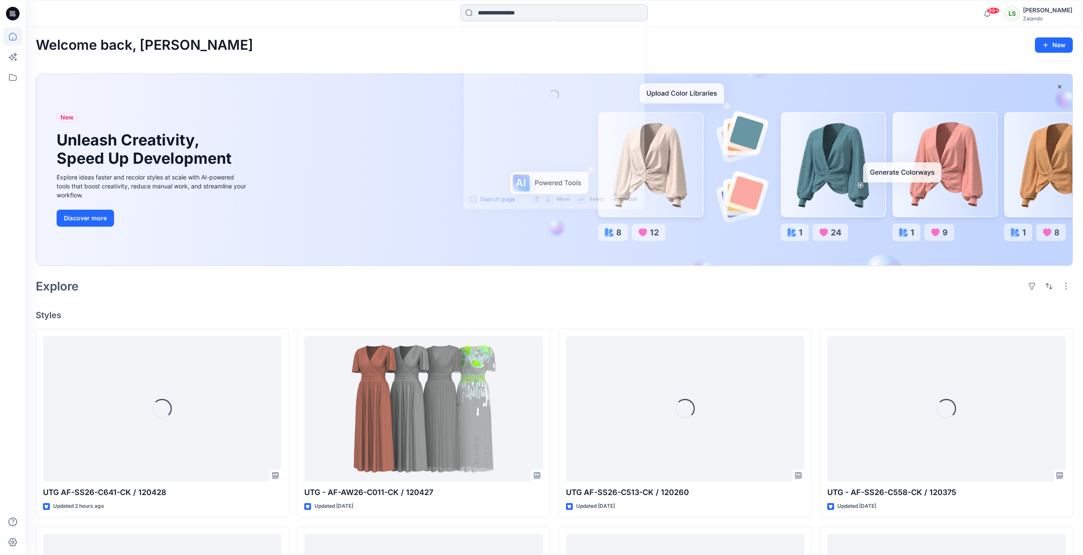
click at [534, 15] on input at bounding box center [553, 12] width 187 height 17
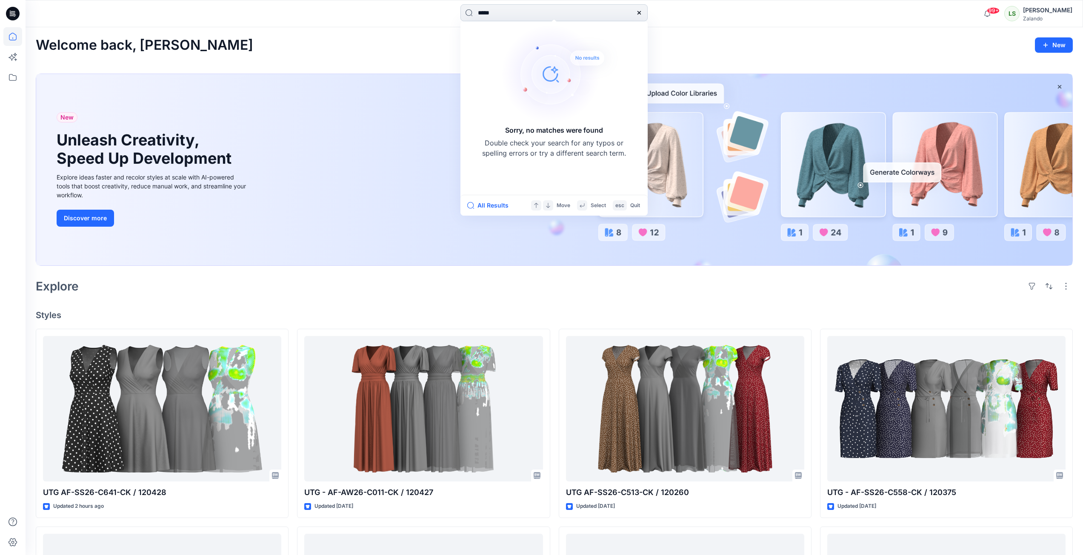
type input "******"
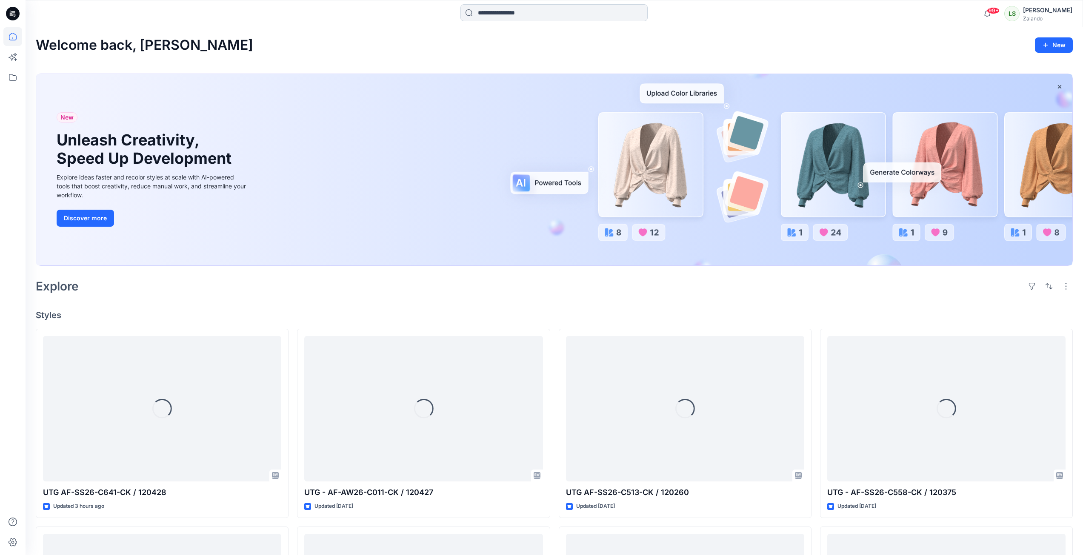
click at [498, 11] on input at bounding box center [553, 12] width 187 height 17
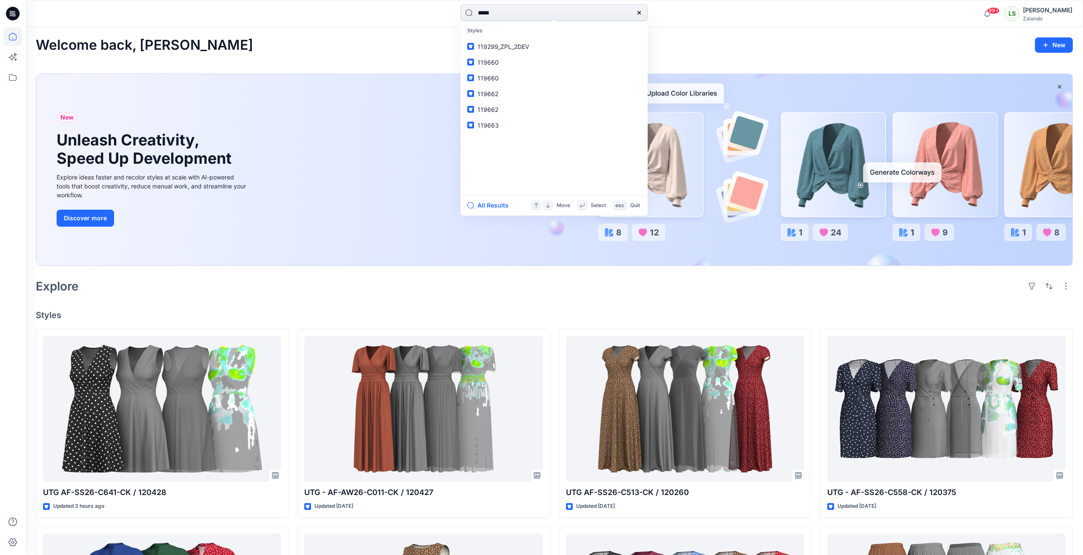
type input "******"
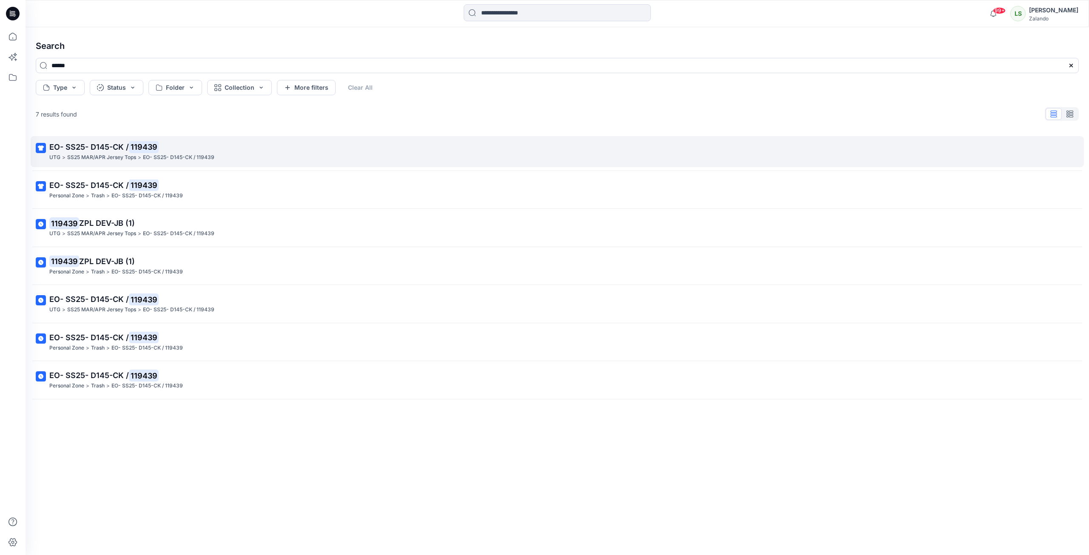
click at [264, 152] on p "EO- SS25- D145-CK / 119439" at bounding box center [556, 147] width 1014 height 12
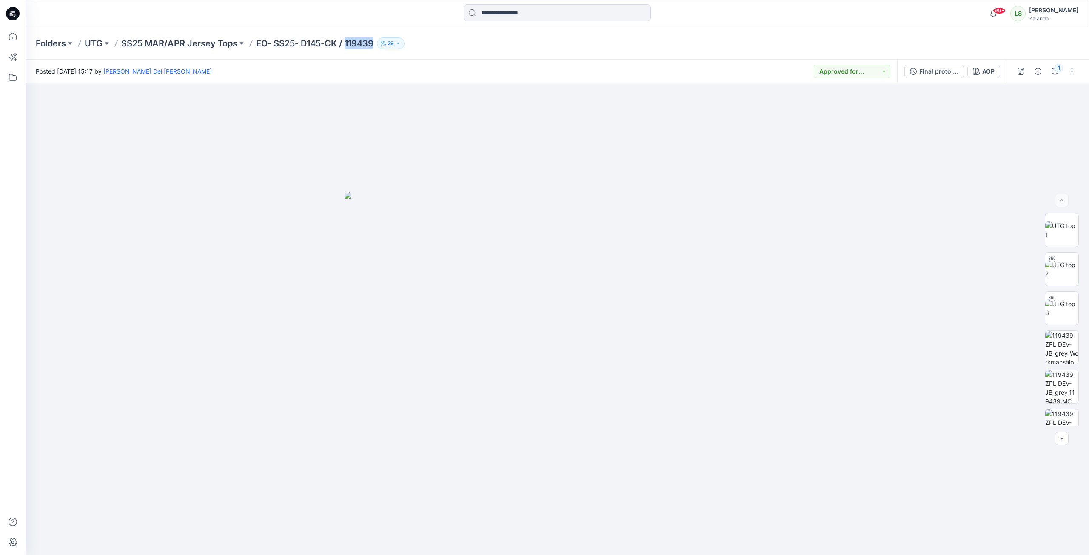
drag, startPoint x: 374, startPoint y: 44, endPoint x: 345, endPoint y: 46, distance: 29.5
click at [345, 46] on p "EO- SS25- D145-CK / 119439" at bounding box center [314, 43] width 117 height 12
copy p "119439"
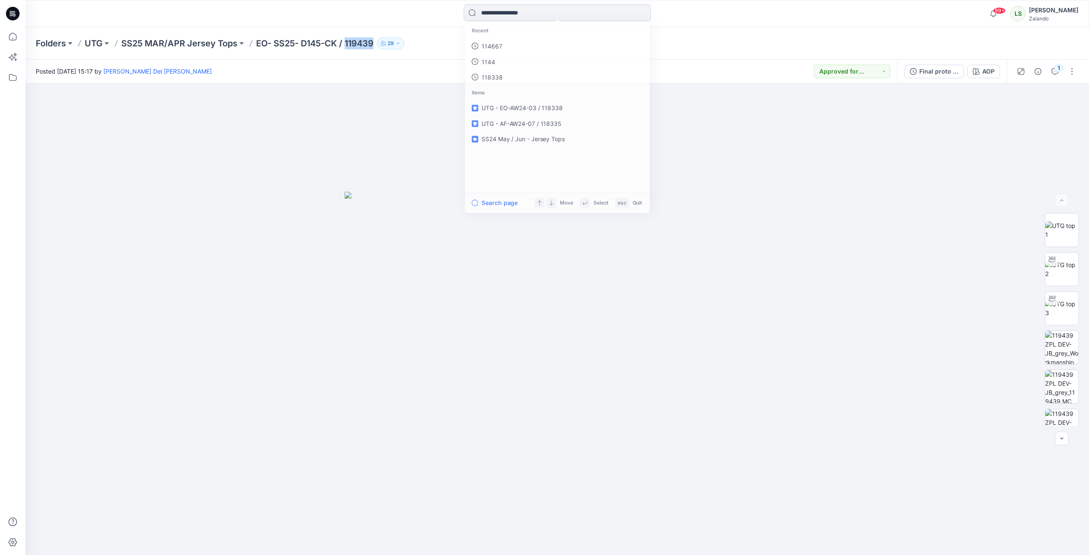
click at [496, 15] on input at bounding box center [557, 12] width 187 height 17
type input "******"
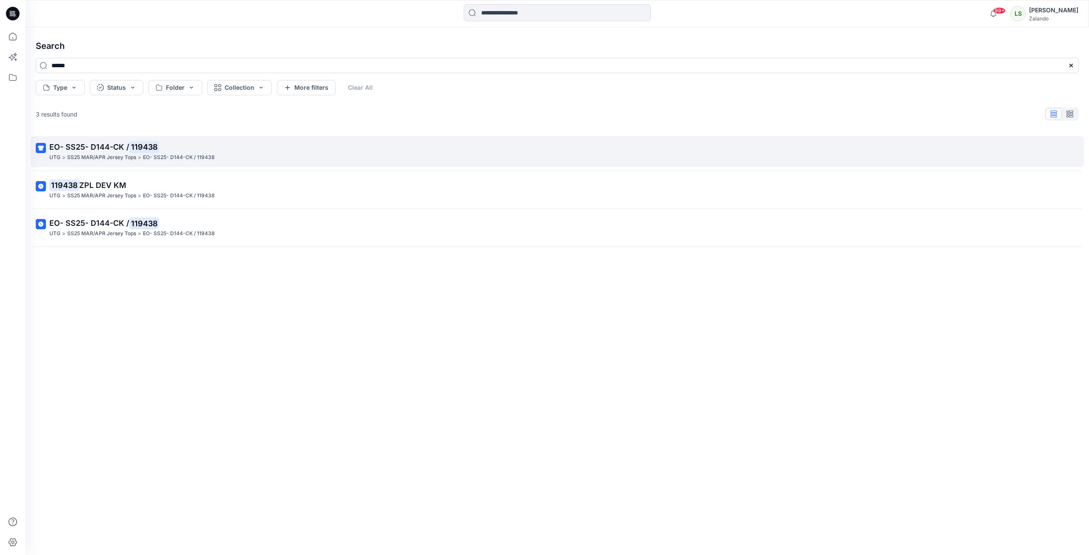
click at [394, 153] on p "EO- SS25- D144-CK / 119438" at bounding box center [556, 147] width 1014 height 12
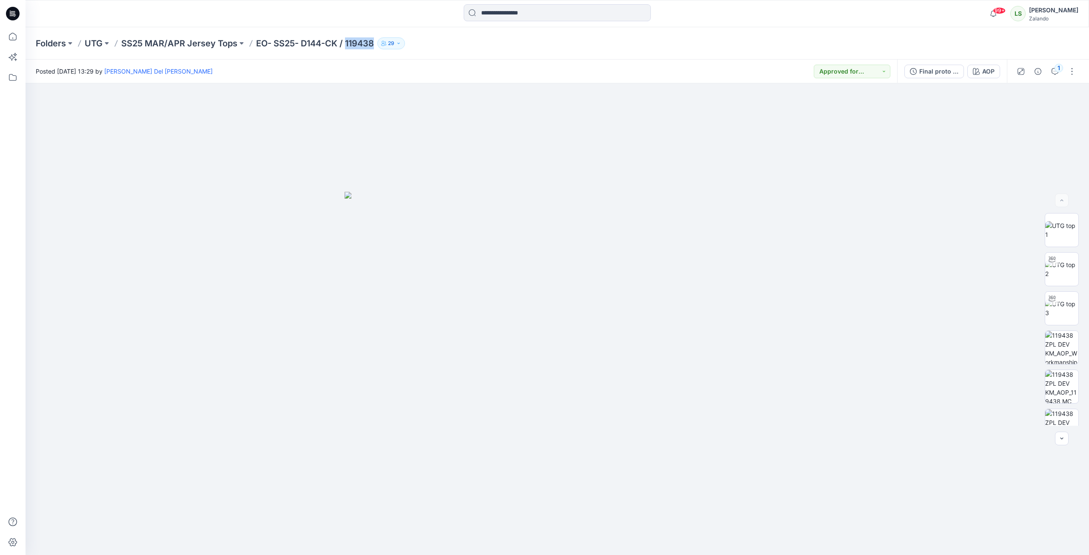
drag, startPoint x: 374, startPoint y: 44, endPoint x: 348, endPoint y: 45, distance: 26.4
click at [348, 45] on p "EO- SS25- D144-CK / 119438" at bounding box center [315, 43] width 118 height 12
copy p "119438"
click at [930, 74] on div "Final proto comments" at bounding box center [939, 71] width 39 height 9
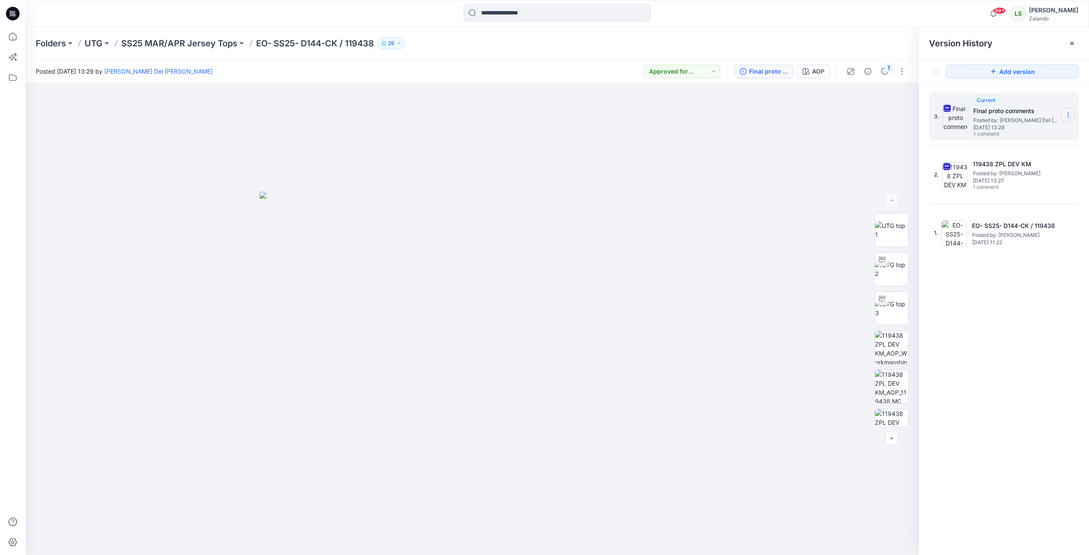
click at [1071, 114] on icon at bounding box center [1068, 115] width 7 height 7
click at [1019, 137] on span "Download Source BW File" at bounding box center [1025, 132] width 71 height 10
